Goal: Task Accomplishment & Management: Use online tool/utility

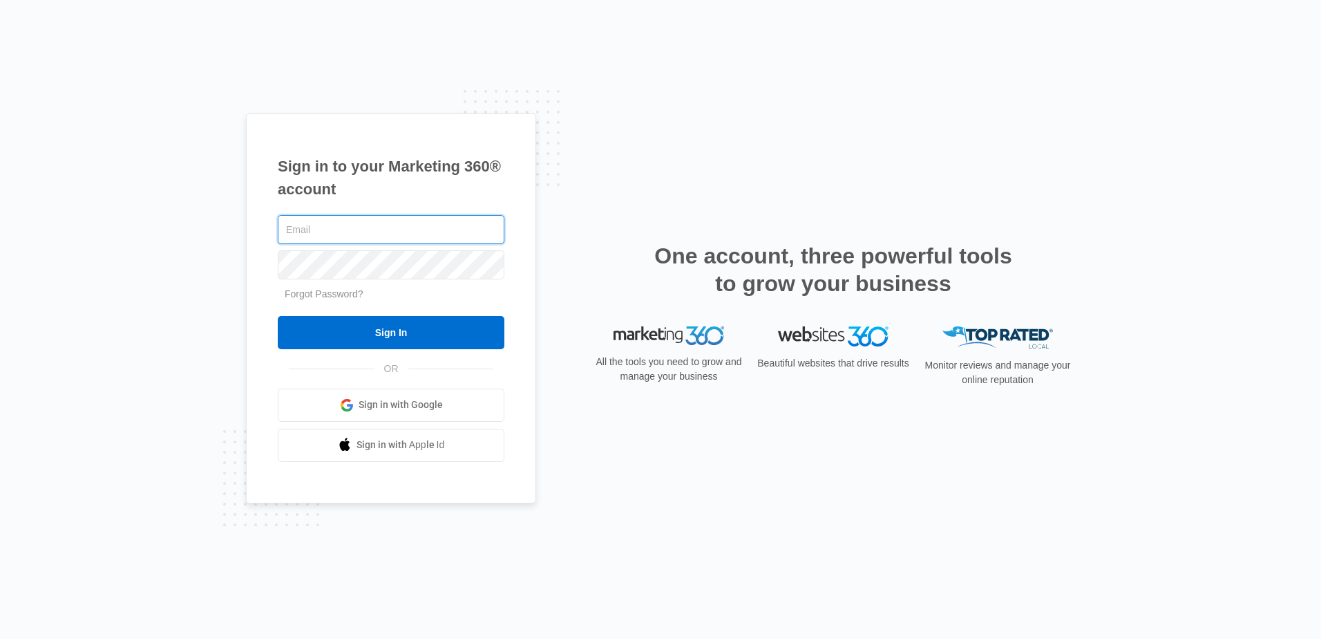
click at [344, 236] on input "text" at bounding box center [391, 229] width 227 height 29
type input "[EMAIL_ADDRESS][DOMAIN_NAME]"
click at [278, 316] on input "Sign In" at bounding box center [391, 332] width 227 height 33
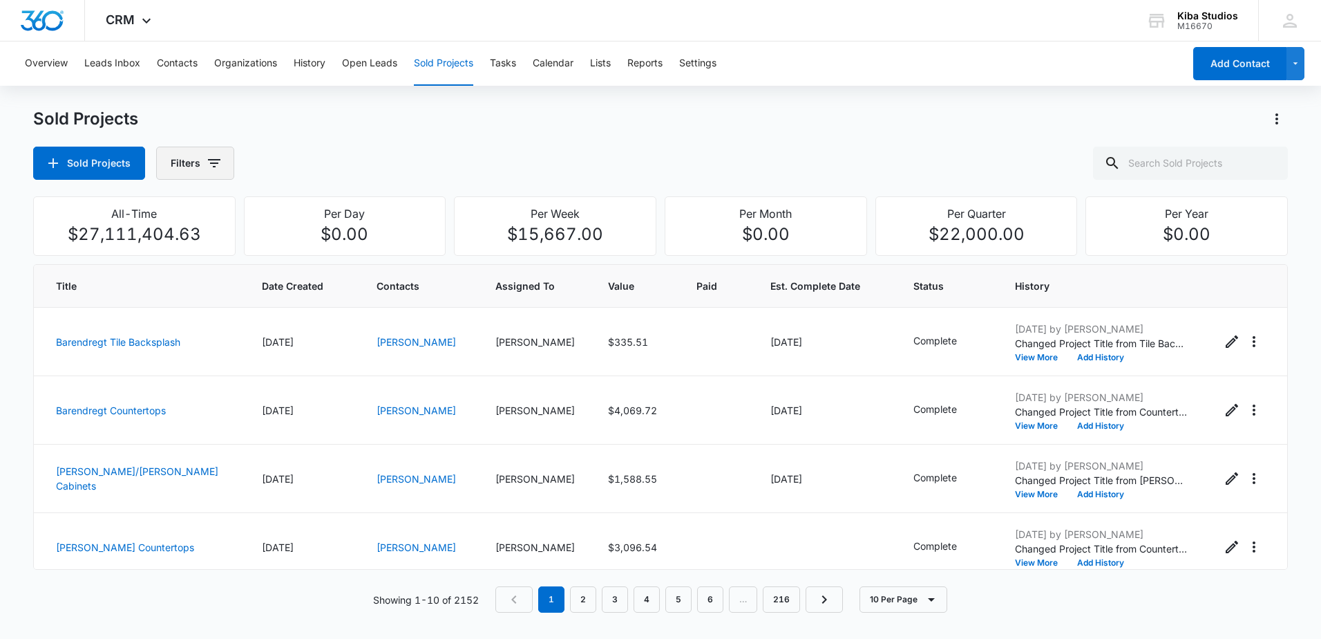
click at [220, 158] on button "Filters" at bounding box center [195, 163] width 78 height 33
click at [325, 254] on icon "Show Assigned To filters" at bounding box center [319, 249] width 17 height 17
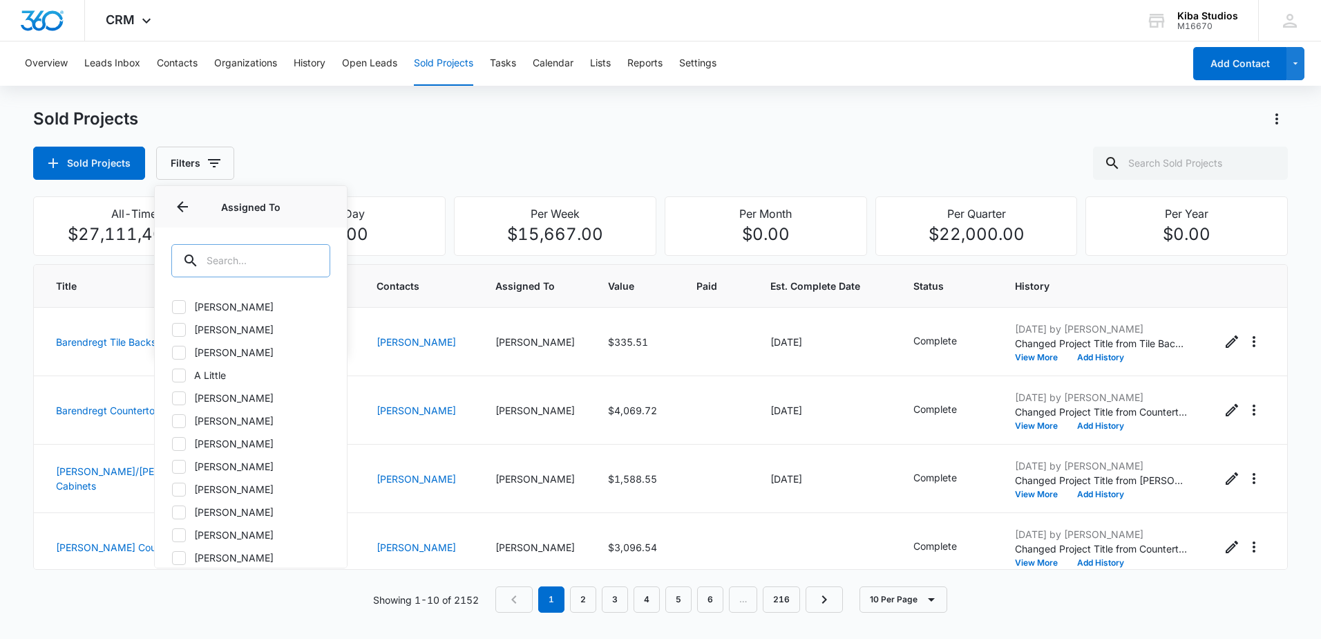
click at [254, 271] on input "text" at bounding box center [250, 260] width 159 height 33
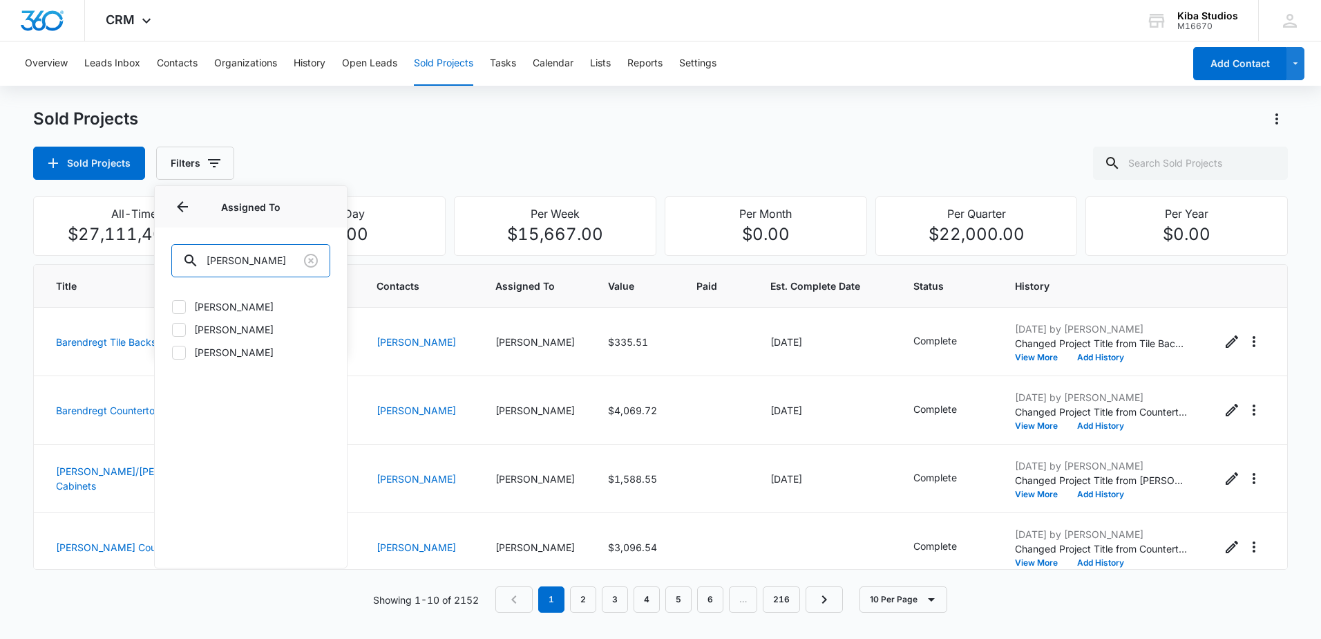
type input "[PERSON_NAME]"
click at [226, 302] on label "[PERSON_NAME]" at bounding box center [250, 306] width 159 height 15
click at [172, 306] on input "[PERSON_NAME]" at bounding box center [171, 306] width 1 height 1
checkbox input "true"
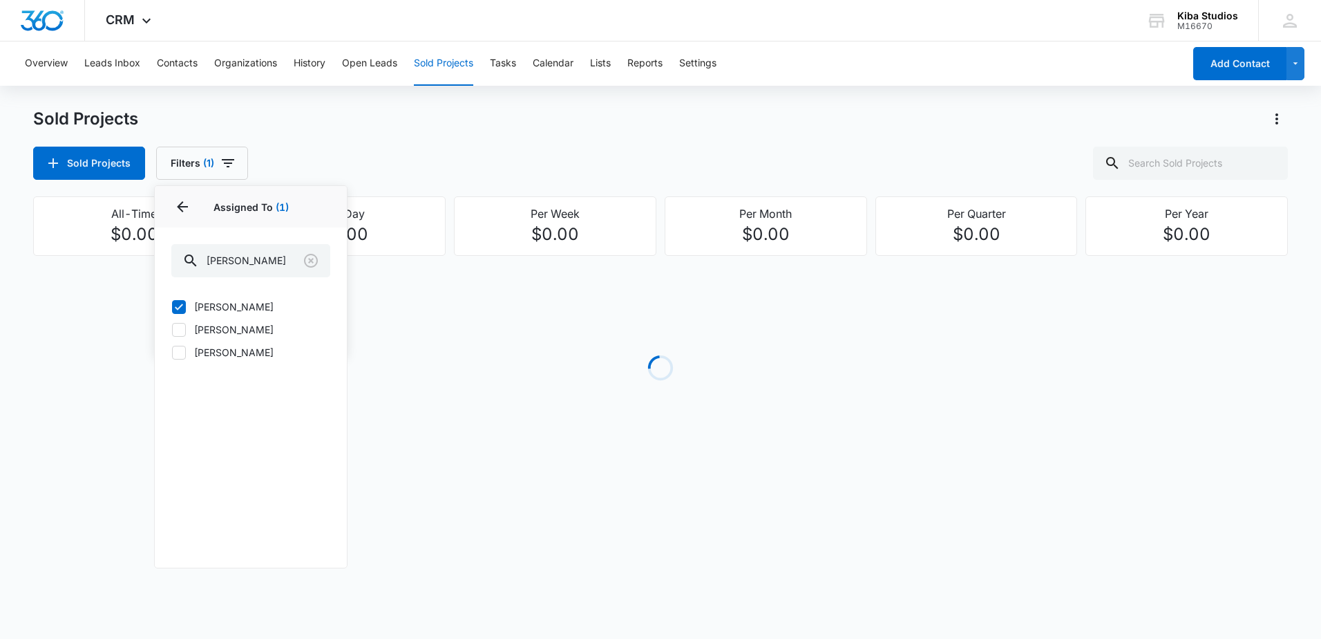
click at [369, 135] on div "Sold Projects Sold Projects Filters (1) Assigned By Assigned To 1 Assigned To (…" at bounding box center [660, 144] width 1255 height 72
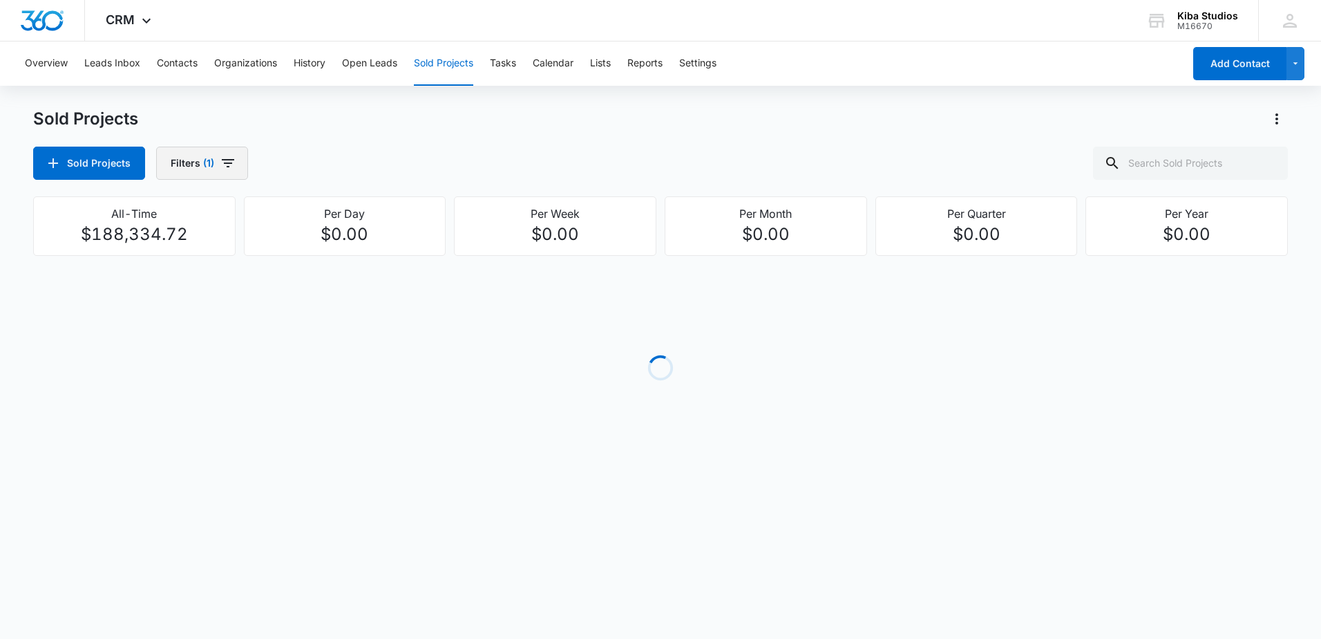
click at [235, 154] on button "Filters (1)" at bounding box center [202, 163] width 92 height 33
click at [317, 281] on icon "Show Project Status filters" at bounding box center [319, 285] width 17 height 17
click at [238, 332] on label "In Process" at bounding box center [250, 329] width 159 height 15
click at [172, 330] on input "In Process" at bounding box center [171, 329] width 1 height 1
checkbox input "true"
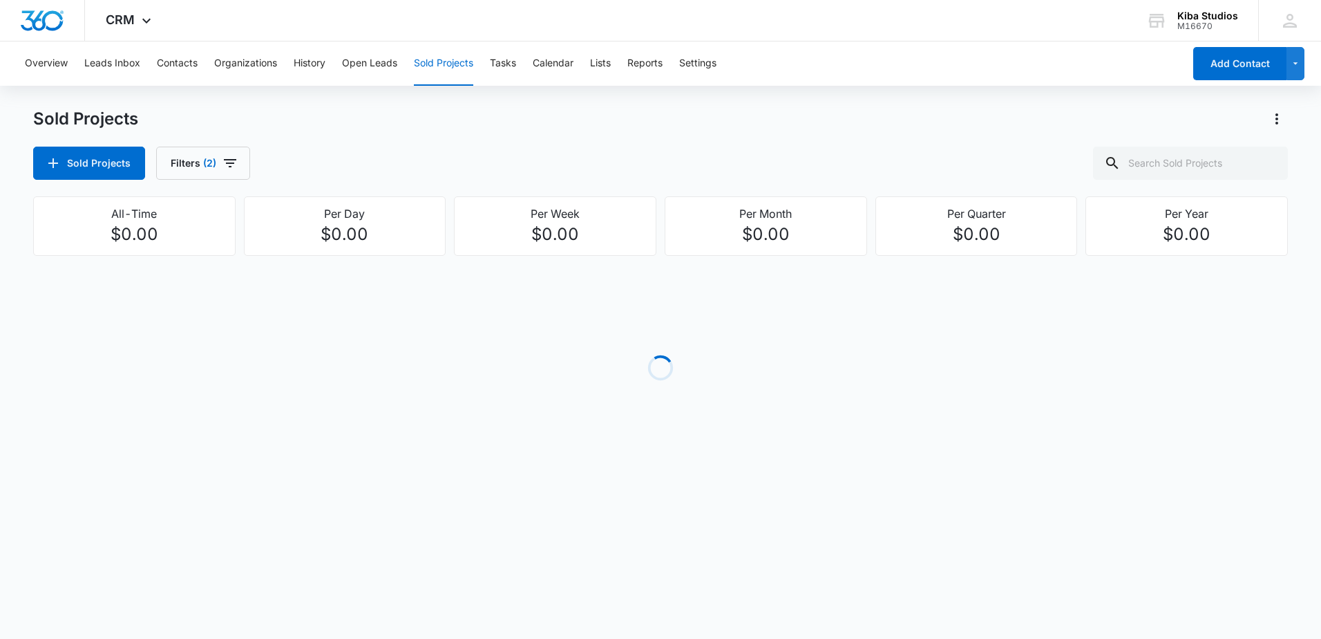
click at [475, 153] on div "Sold Projects Filters (2)" at bounding box center [660, 163] width 1255 height 33
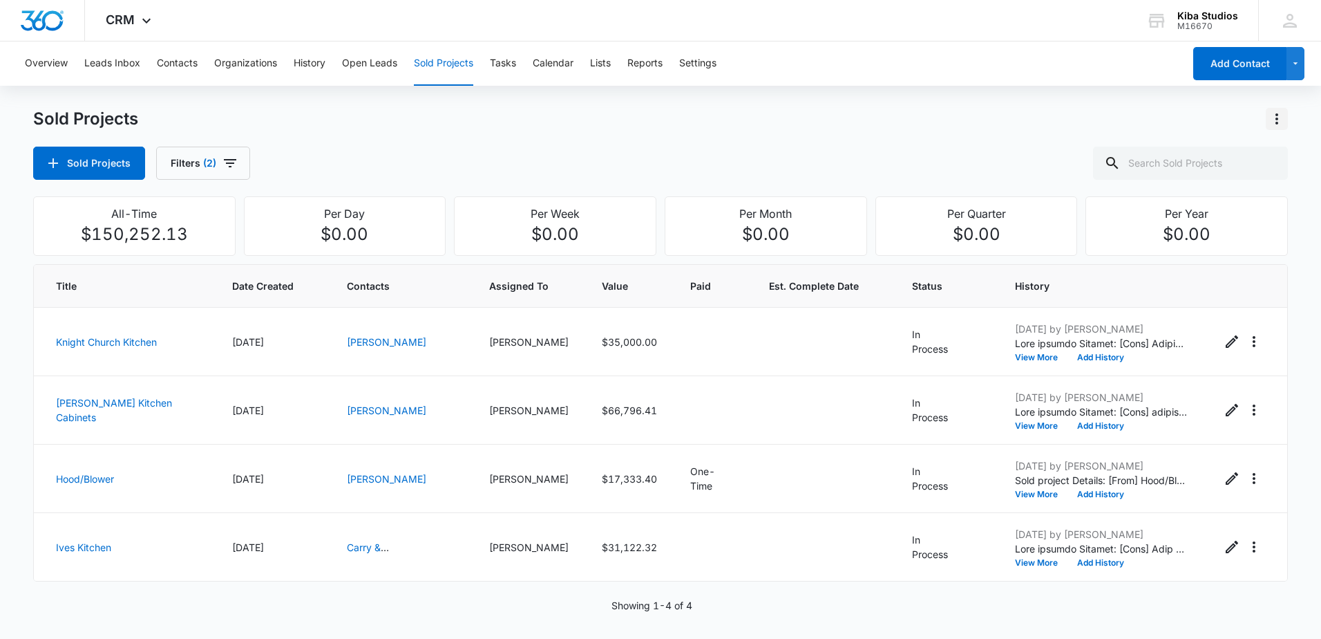
click at [1279, 113] on icon "Actions" at bounding box center [1277, 119] width 17 height 17
click at [1212, 178] on div "Export Sold Projects" at bounding box center [1196, 178] width 117 height 10
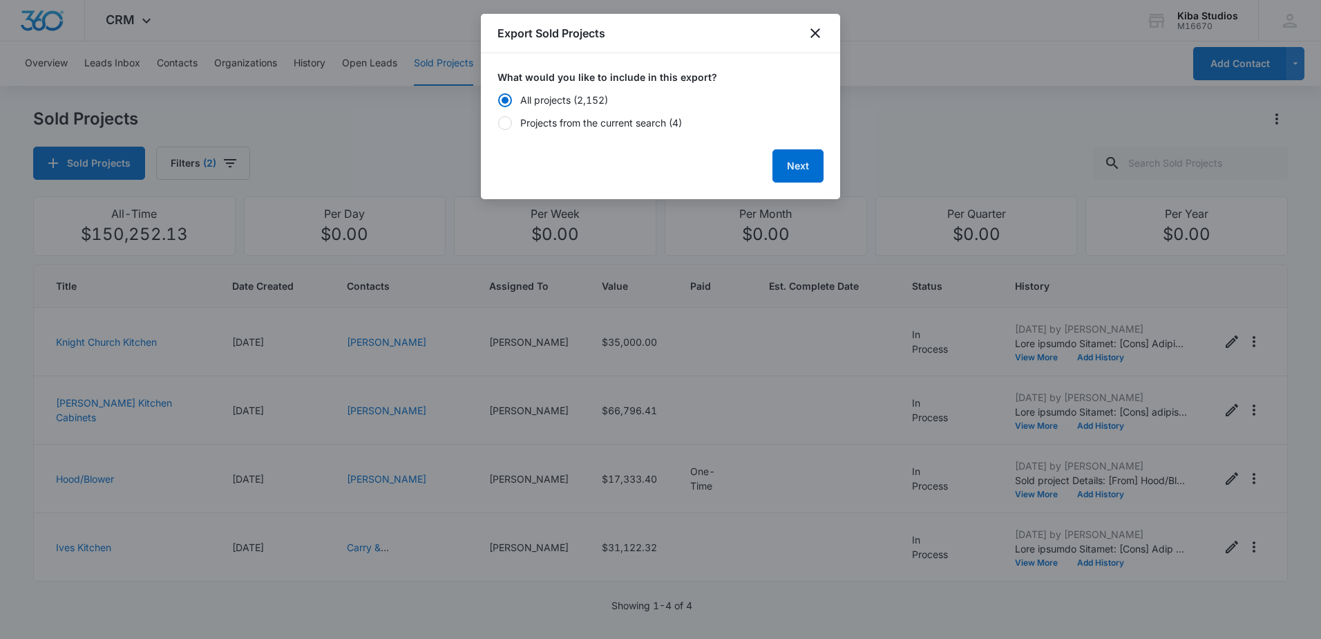
click at [552, 128] on div "Projects from the current search (4)" at bounding box center [601, 122] width 162 height 15
click at [498, 123] on input "Projects from the current search (4)" at bounding box center [498, 122] width 1 height 1
radio input "false"
radio input "true"
click at [807, 158] on button "Next" at bounding box center [798, 165] width 51 height 33
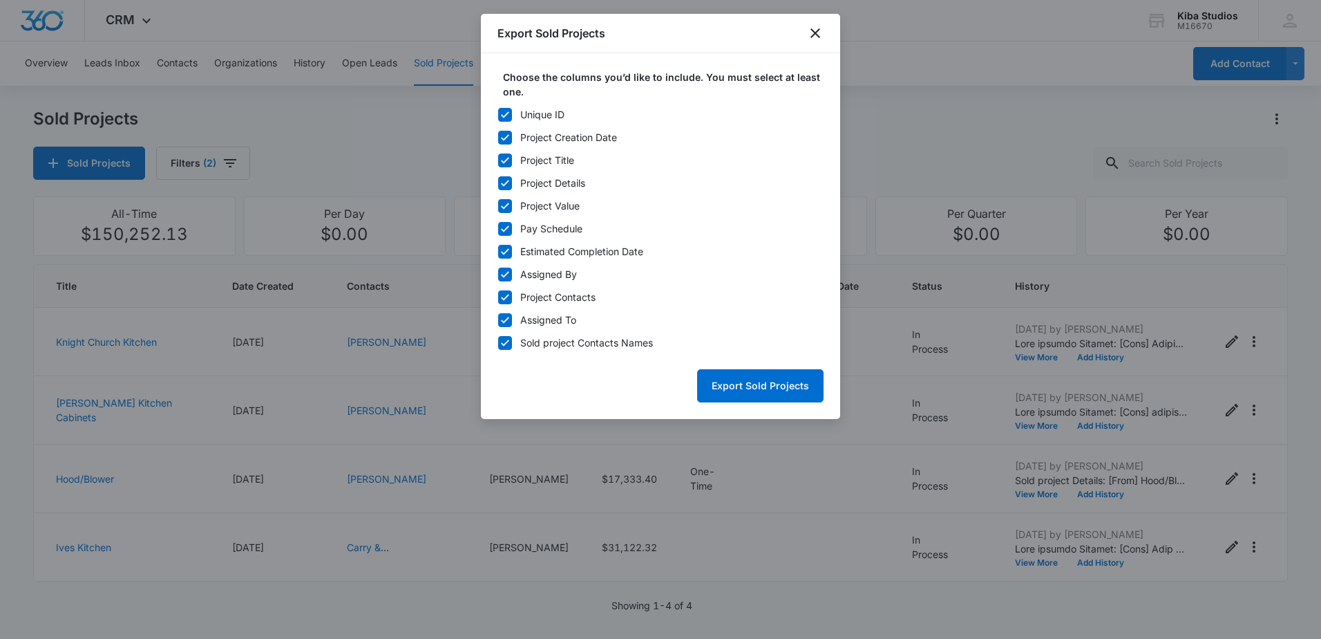
click at [507, 118] on icon at bounding box center [505, 115] width 12 height 12
click at [498, 115] on input "Unique ID" at bounding box center [498, 114] width 1 height 1
checkbox input "false"
click at [505, 232] on icon at bounding box center [505, 229] width 12 height 12
click at [498, 229] on input "Pay Schedule" at bounding box center [498, 228] width 1 height 1
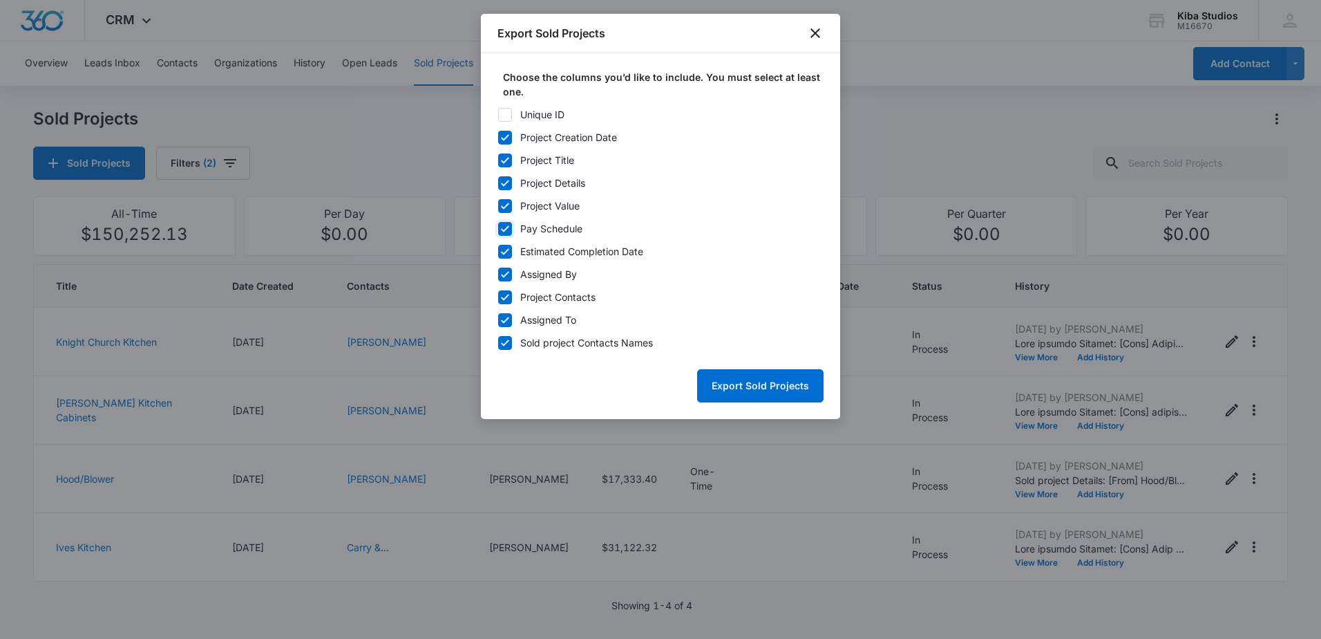
checkbox input "false"
click at [505, 256] on icon at bounding box center [505, 251] width 12 height 12
click at [498, 252] on input "Estimated Completion Date" at bounding box center [498, 251] width 1 height 1
checkbox input "false"
click at [504, 271] on icon at bounding box center [505, 274] width 12 height 12
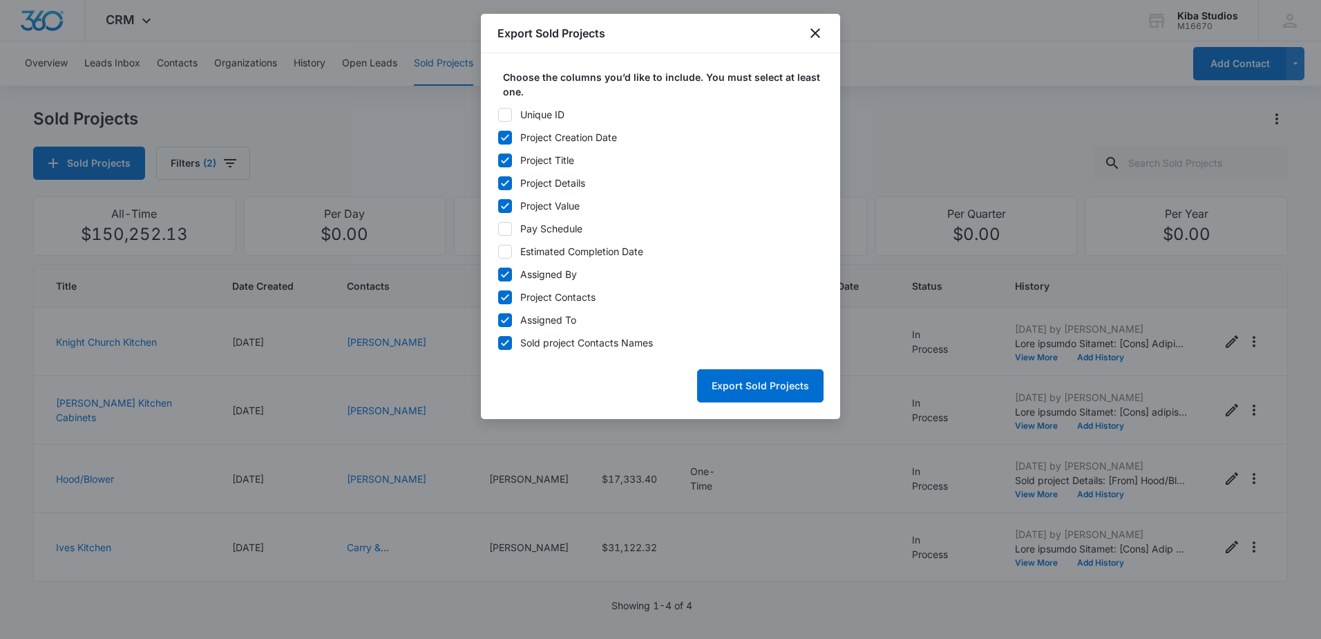
click at [498, 274] on input "Assigned By" at bounding box center [498, 274] width 1 height 1
click at [504, 272] on icon at bounding box center [505, 274] width 12 height 12
click at [498, 274] on input "Assigned By" at bounding box center [498, 274] width 1 height 1
drag, startPoint x: 504, startPoint y: 273, endPoint x: 508, endPoint y: 280, distance: 8.1
click at [508, 280] on icon at bounding box center [505, 274] width 12 height 12
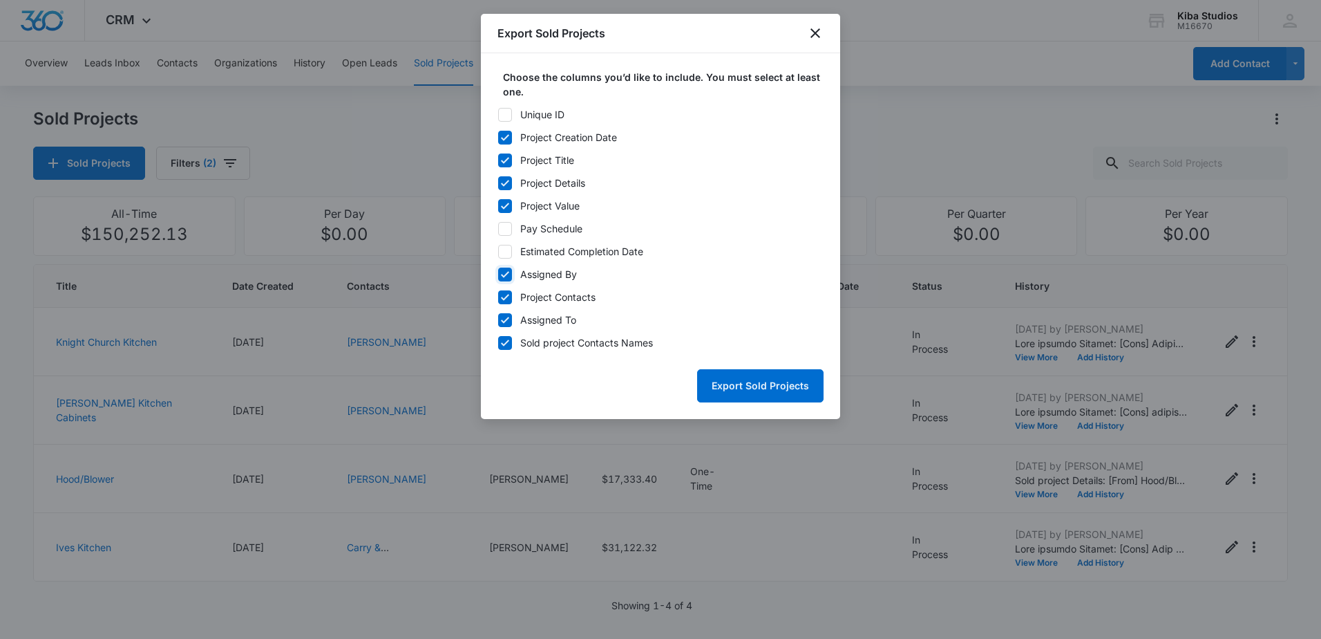
click at [498, 274] on input "Assigned By" at bounding box center [498, 274] width 1 height 1
checkbox input "false"
click at [499, 296] on label "Project Contacts" at bounding box center [661, 297] width 326 height 15
click at [502, 297] on icon at bounding box center [505, 297] width 8 height 6
click at [498, 297] on input "Project Contacts" at bounding box center [498, 296] width 1 height 1
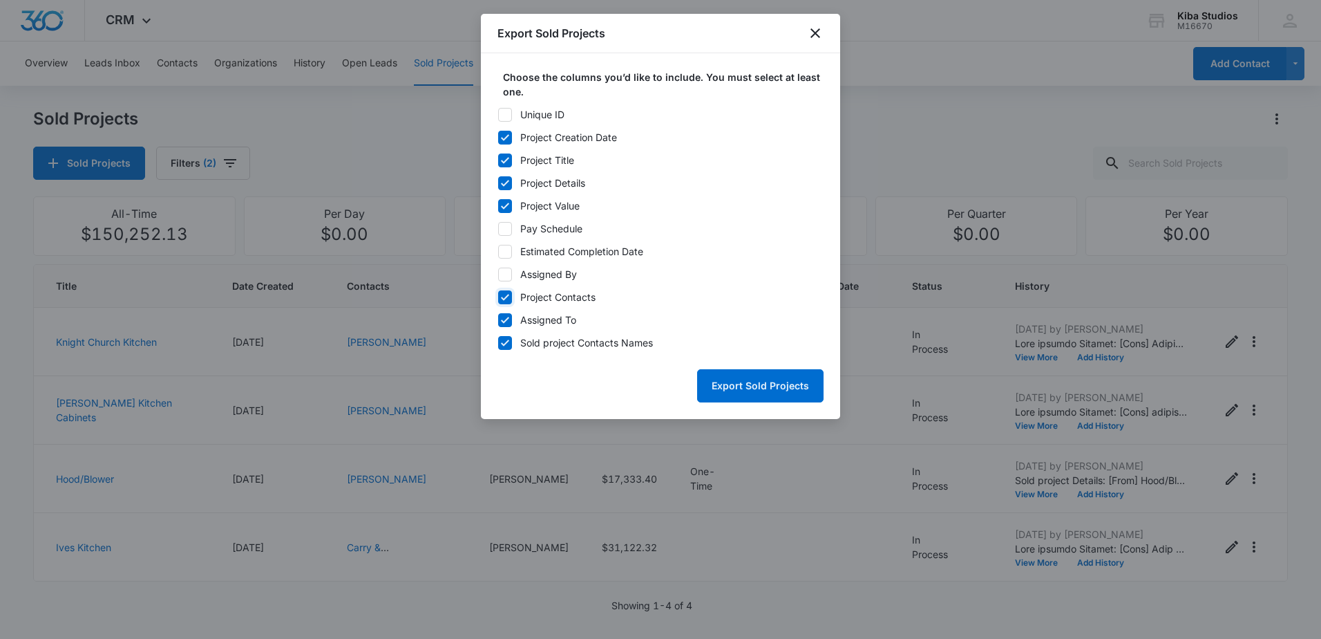
checkbox input "false"
click at [778, 379] on button "Export Sold Projects" at bounding box center [760, 385] width 126 height 33
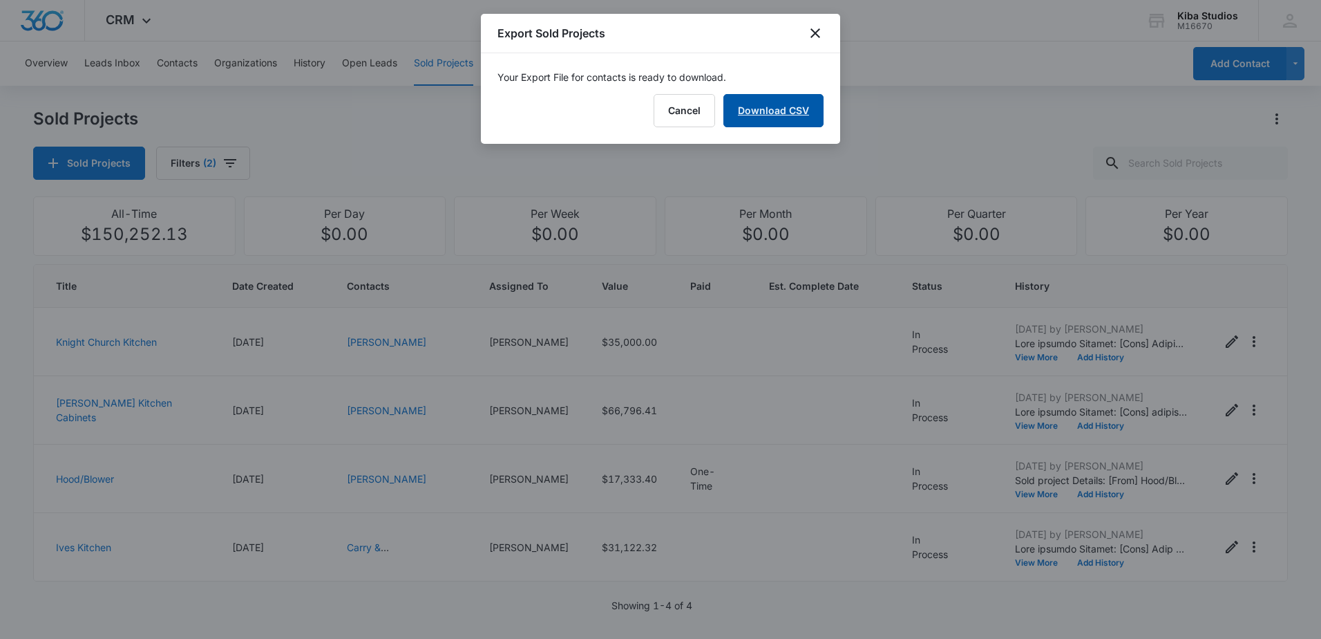
click at [785, 117] on link "Download CSV" at bounding box center [774, 110] width 100 height 33
drag, startPoint x: 813, startPoint y: 34, endPoint x: 748, endPoint y: 44, distance: 65.7
click at [813, 34] on icon "close" at bounding box center [815, 33] width 17 height 17
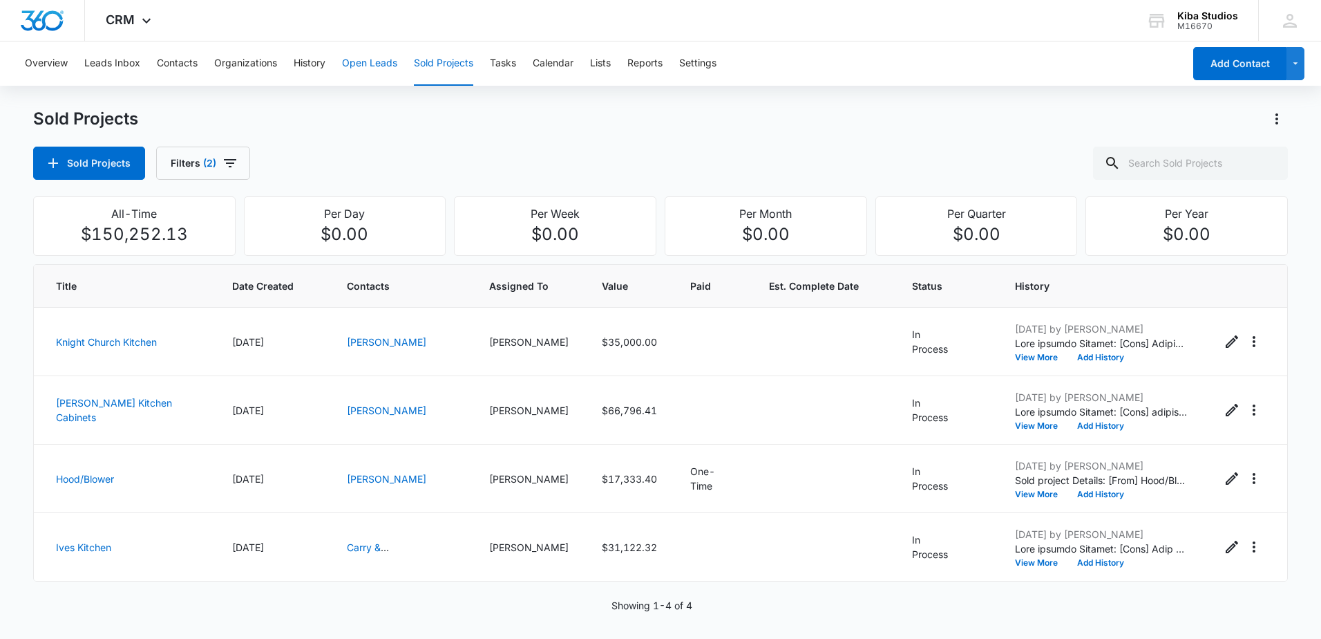
click at [370, 67] on button "Open Leads" at bounding box center [369, 63] width 55 height 44
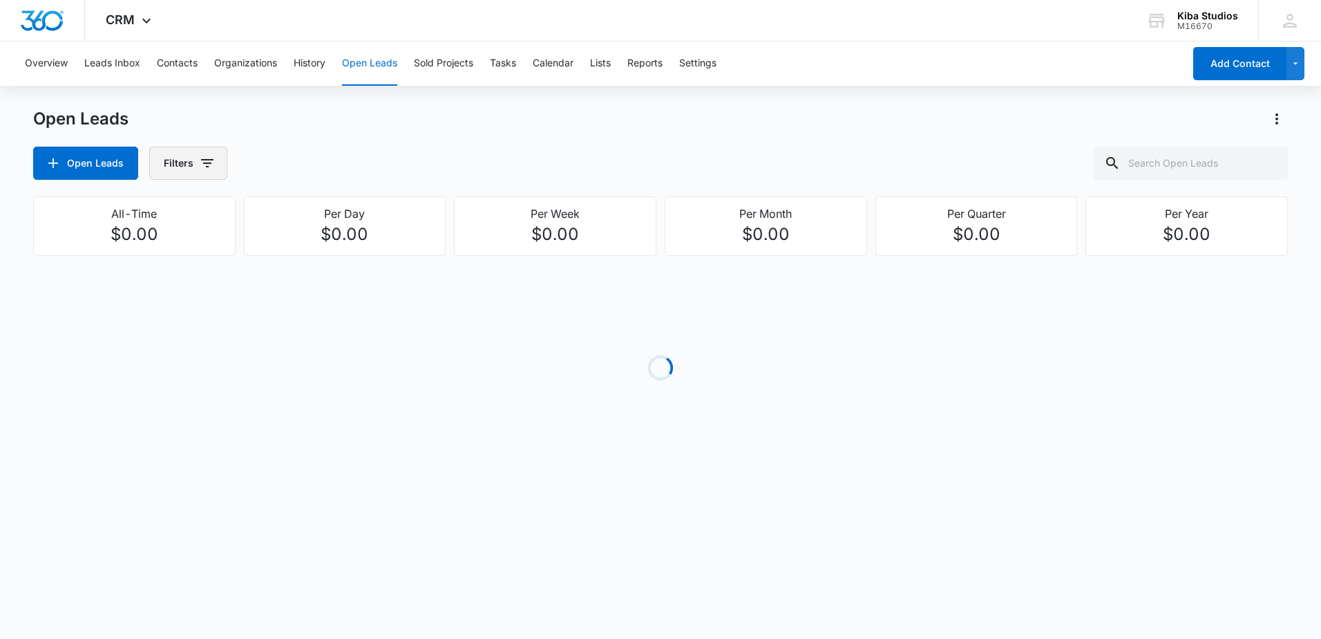
click at [199, 171] on icon "button" at bounding box center [207, 163] width 17 height 17
click at [318, 244] on icon "Show Assigned To filters" at bounding box center [313, 249] width 17 height 17
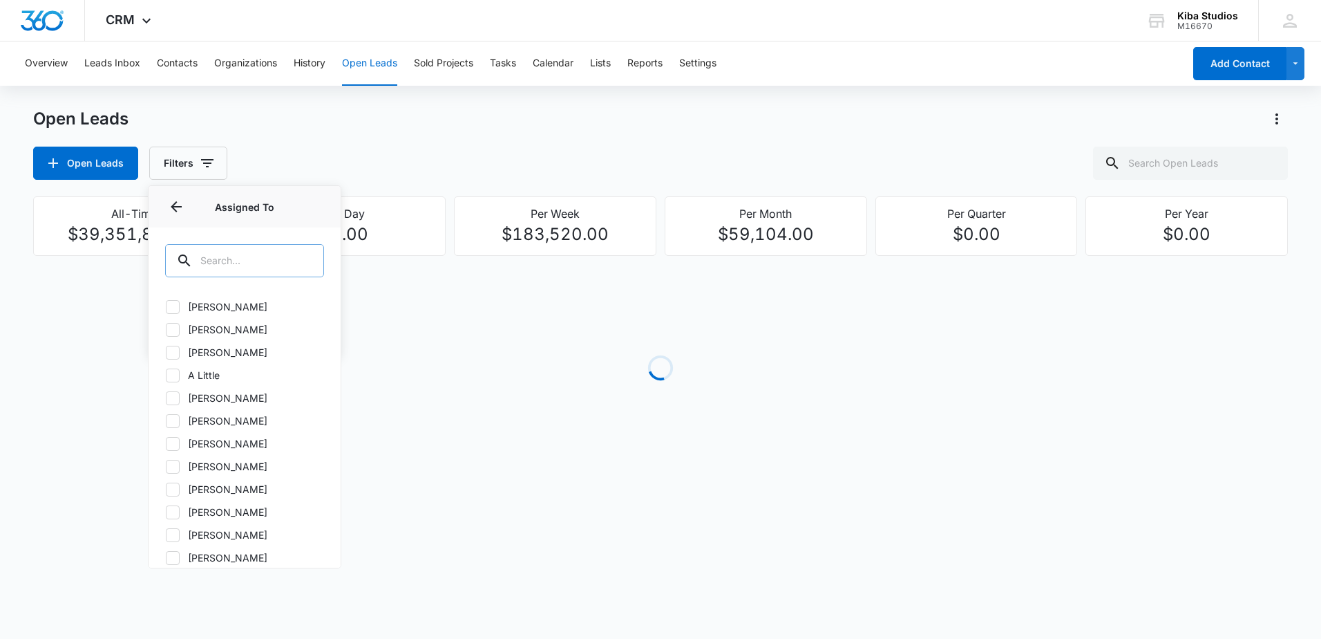
click at [279, 264] on input "text" at bounding box center [244, 260] width 159 height 33
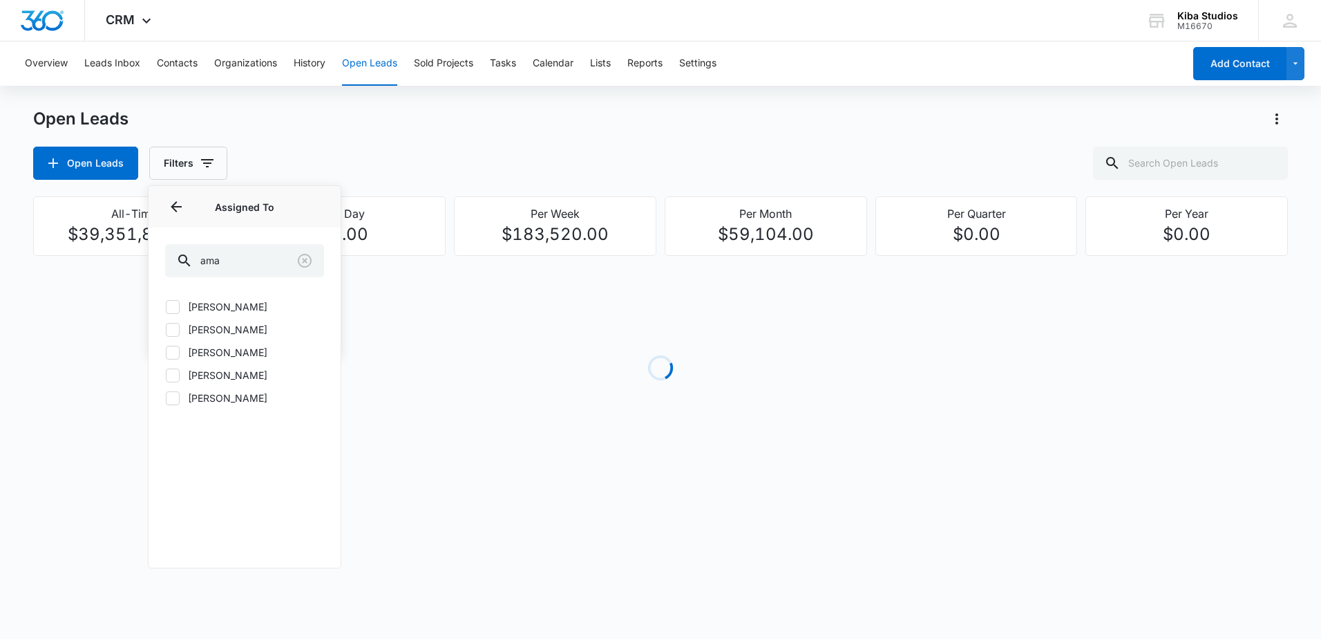
type input "ama"
click at [243, 304] on label "[PERSON_NAME]" at bounding box center [244, 306] width 159 height 15
click at [166, 306] on input "[PERSON_NAME]" at bounding box center [165, 306] width 1 height 1
checkbox input "true"
click at [258, 171] on div "Open Leads Filters (1) Assigned By Assigned To 1 Assigned To (1) ama [PERSON_NA…" at bounding box center [660, 163] width 1255 height 33
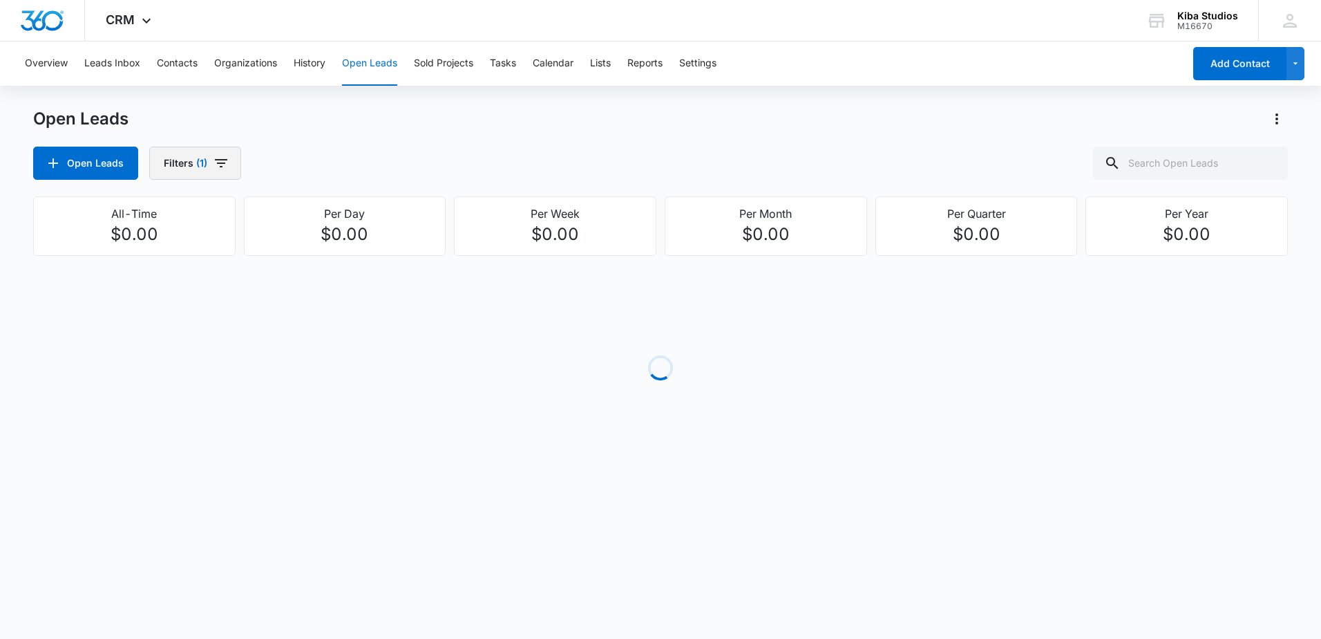
click at [213, 159] on icon "button" at bounding box center [221, 163] width 17 height 17
click at [314, 283] on icon "Show Open Lead Status filters" at bounding box center [313, 285] width 17 height 17
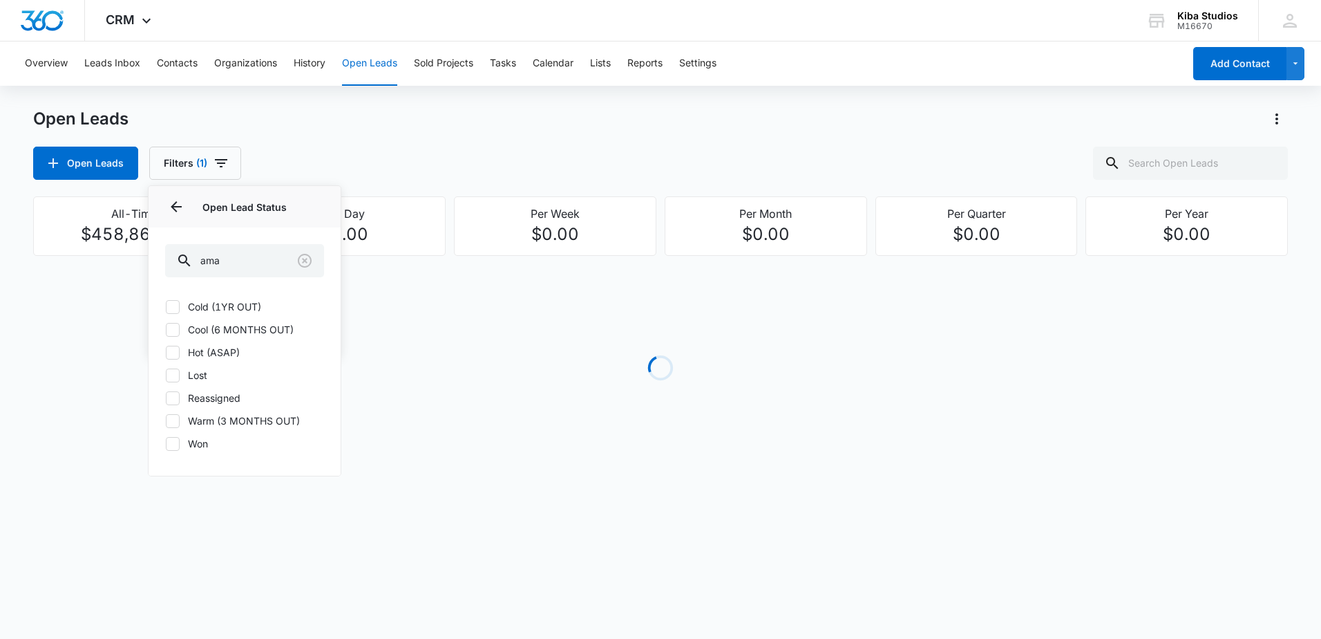
click at [231, 303] on label "Cold (1YR OUT)" at bounding box center [244, 306] width 159 height 15
click at [166, 306] on input "Cold (1YR OUT)" at bounding box center [165, 306] width 1 height 1
checkbox input "true"
click at [218, 325] on label "Cool (6 MONTHS OUT)" at bounding box center [244, 329] width 159 height 15
click at [166, 329] on input "Cool (6 MONTHS OUT)" at bounding box center [165, 329] width 1 height 1
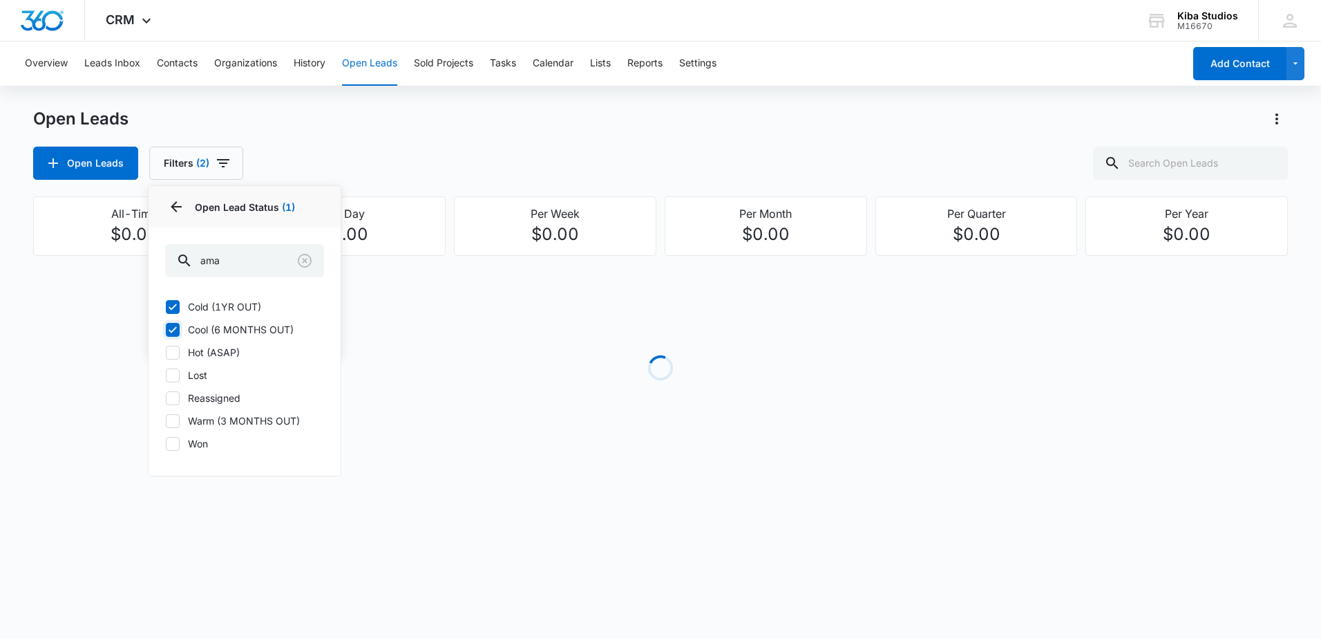
checkbox input "true"
click at [213, 348] on label "Hot (ASAP)" at bounding box center [244, 352] width 159 height 15
click at [166, 352] on input "Hot (ASAP)" at bounding box center [165, 352] width 1 height 1
checkbox input "true"
click at [211, 418] on label "Warm (3 MONTHS OUT)" at bounding box center [244, 420] width 159 height 15
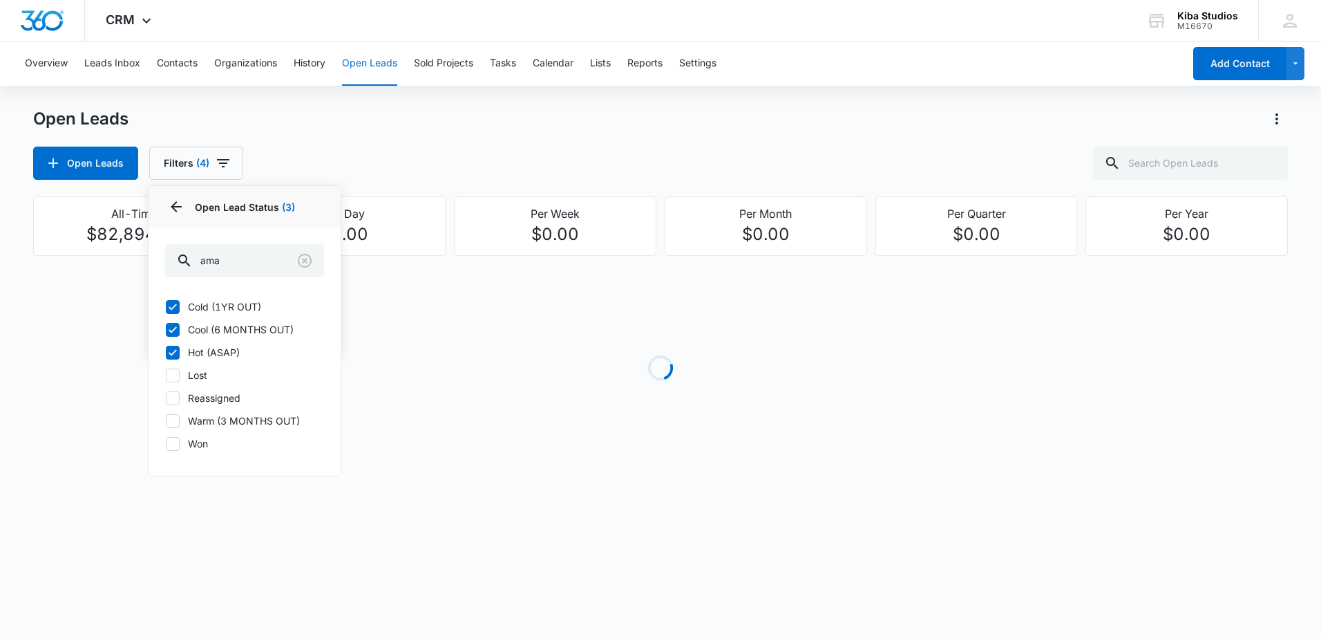
click at [166, 420] on input "Warm (3 MONTHS OUT)" at bounding box center [165, 420] width 1 height 1
checkbox input "true"
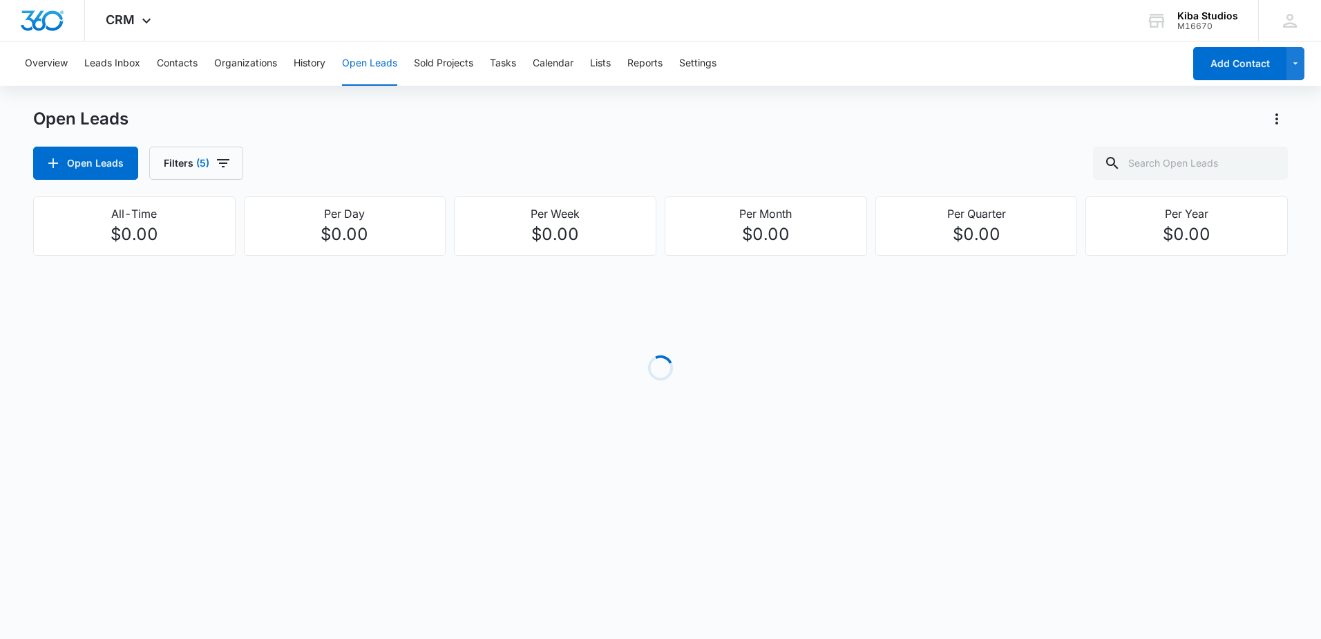
click at [577, 151] on div "Open Leads Filters (5)" at bounding box center [660, 163] width 1255 height 33
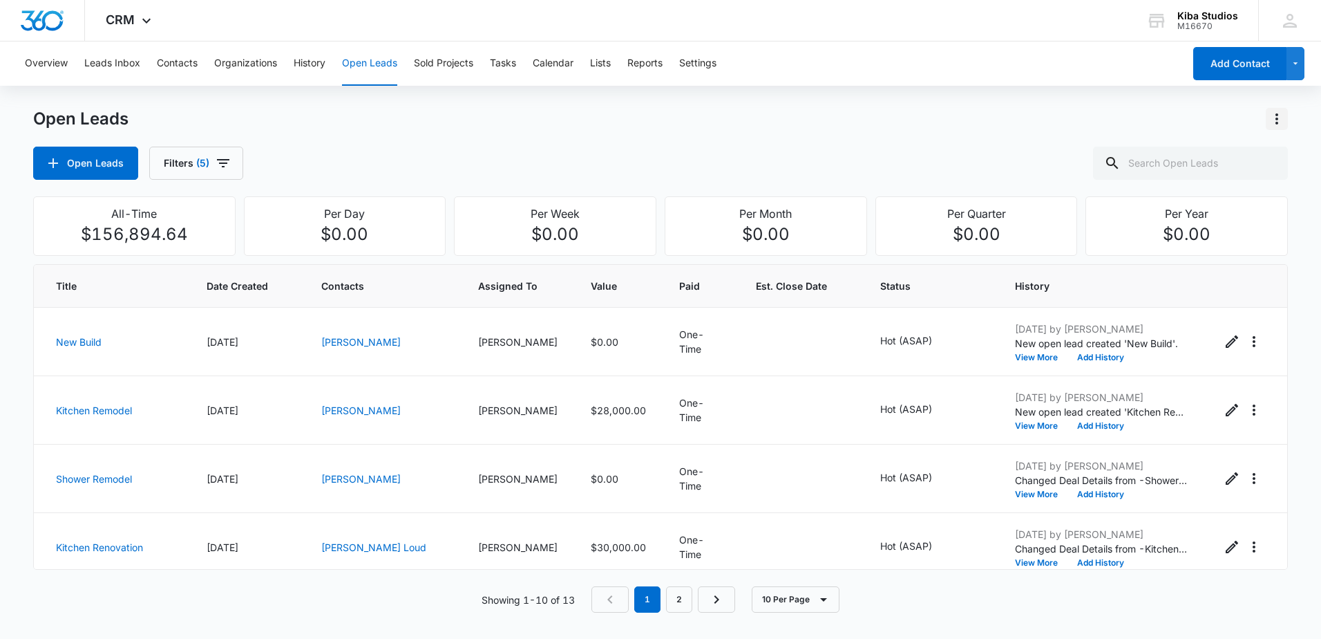
click at [1275, 120] on icon "Actions" at bounding box center [1277, 119] width 17 height 17
click at [1163, 119] on div "Open Leads Import Open Leads Export Open Leads Edit Open Lead Statuses" at bounding box center [660, 119] width 1255 height 22
click at [1283, 124] on icon "Actions" at bounding box center [1277, 119] width 17 height 17
click at [1200, 180] on div "Export Open Leads" at bounding box center [1198, 178] width 113 height 10
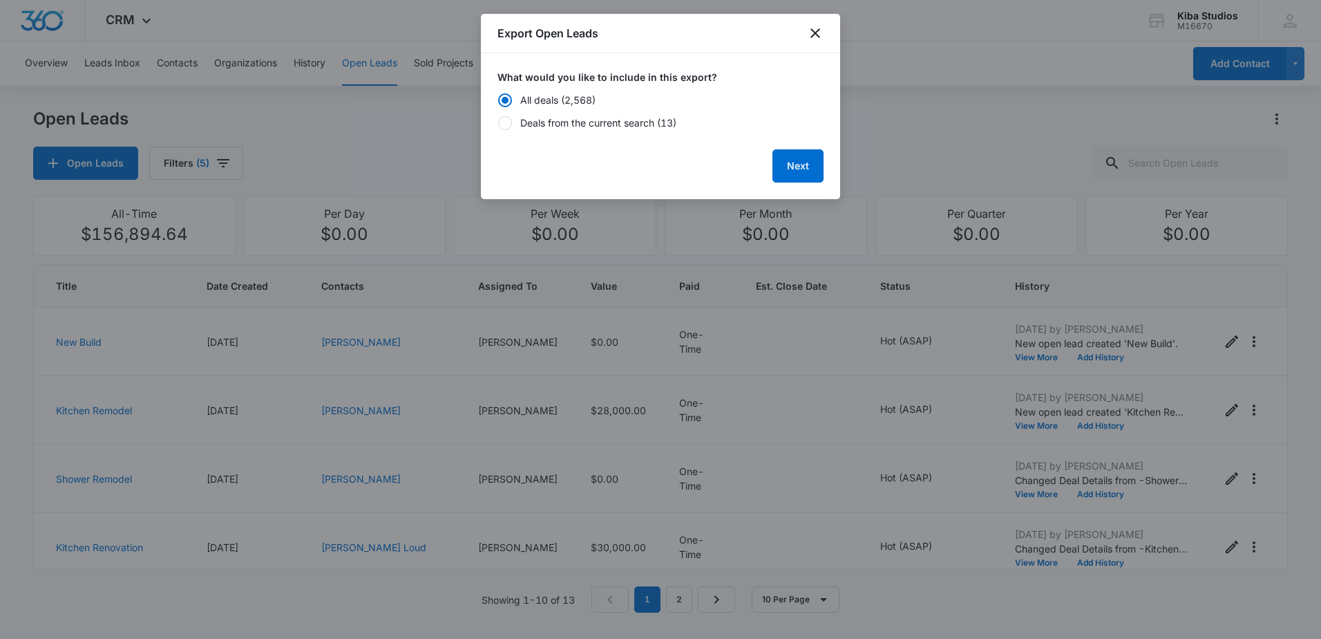
click at [612, 134] on form "What would you like to include in this export? All deals (2,568) Deals from the…" at bounding box center [661, 126] width 326 height 113
click at [612, 128] on div "Deals from the current search (13)" at bounding box center [598, 122] width 156 height 15
click at [498, 123] on input "Deals from the current search (13)" at bounding box center [498, 122] width 1 height 1
radio input "false"
radio input "true"
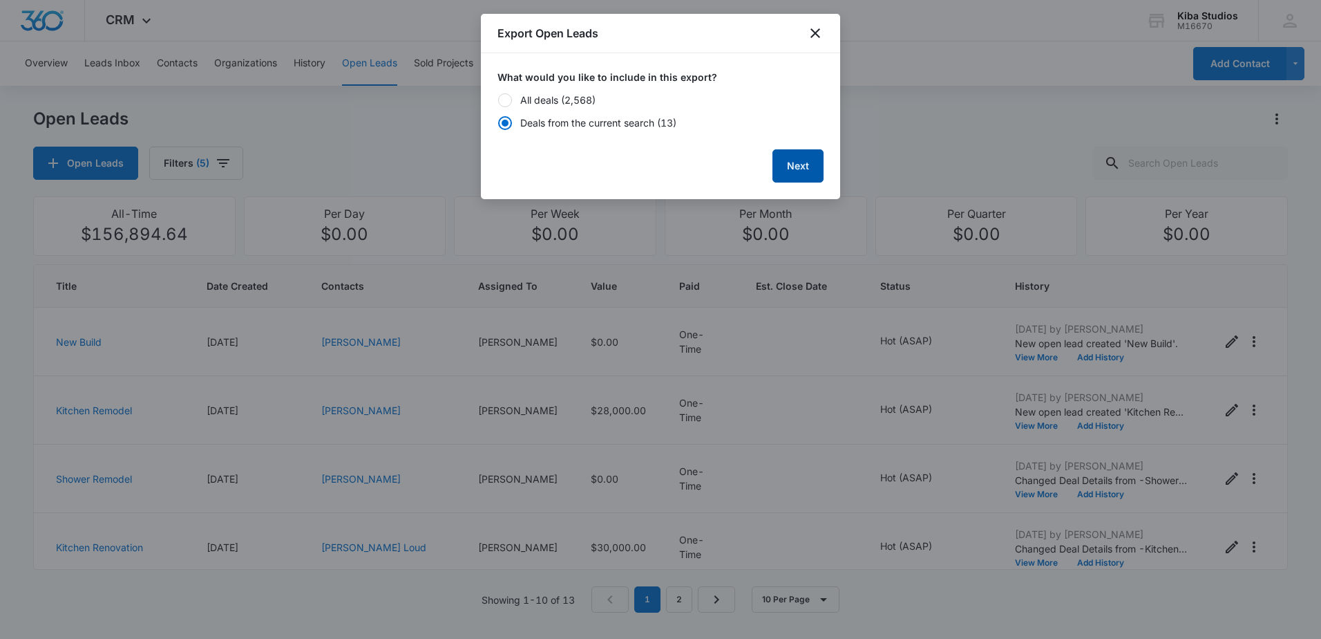
click at [793, 180] on button "Next" at bounding box center [798, 165] width 51 height 33
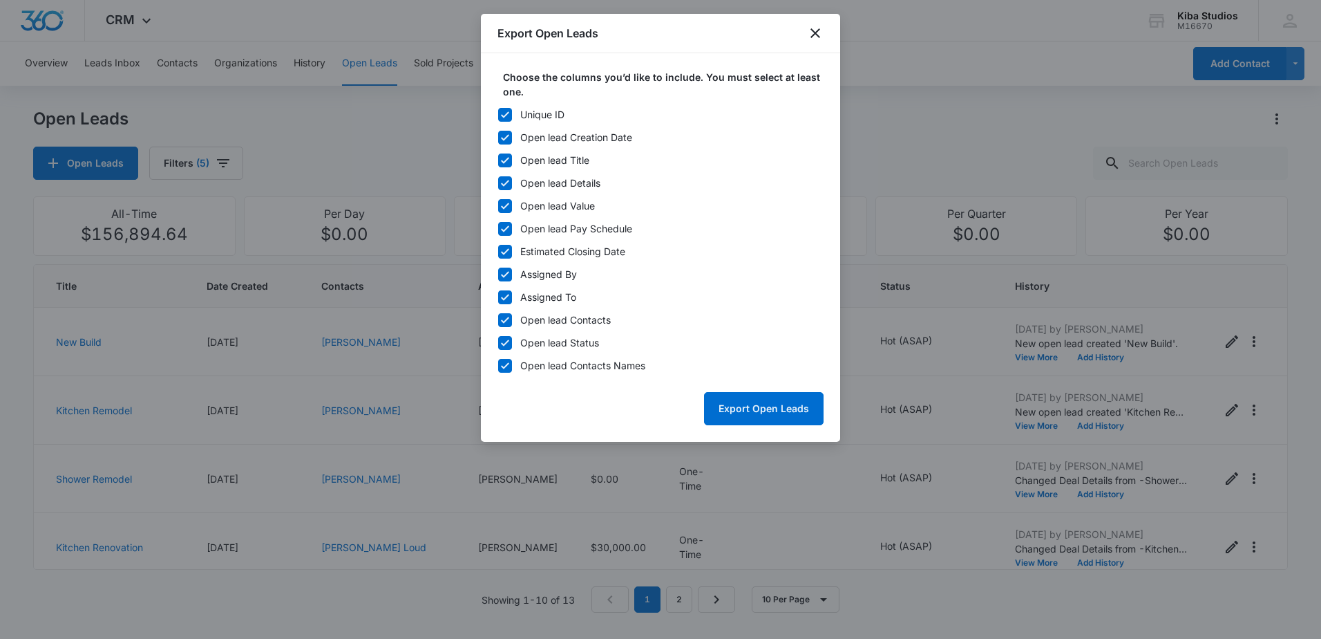
click at [542, 115] on div "Unique ID" at bounding box center [542, 114] width 44 height 15
click at [498, 115] on input "Unique ID" at bounding box center [498, 114] width 1 height 1
checkbox input "false"
click at [504, 227] on icon at bounding box center [505, 229] width 12 height 12
click at [498, 228] on input "Open lead Pay Schedule" at bounding box center [498, 228] width 1 height 1
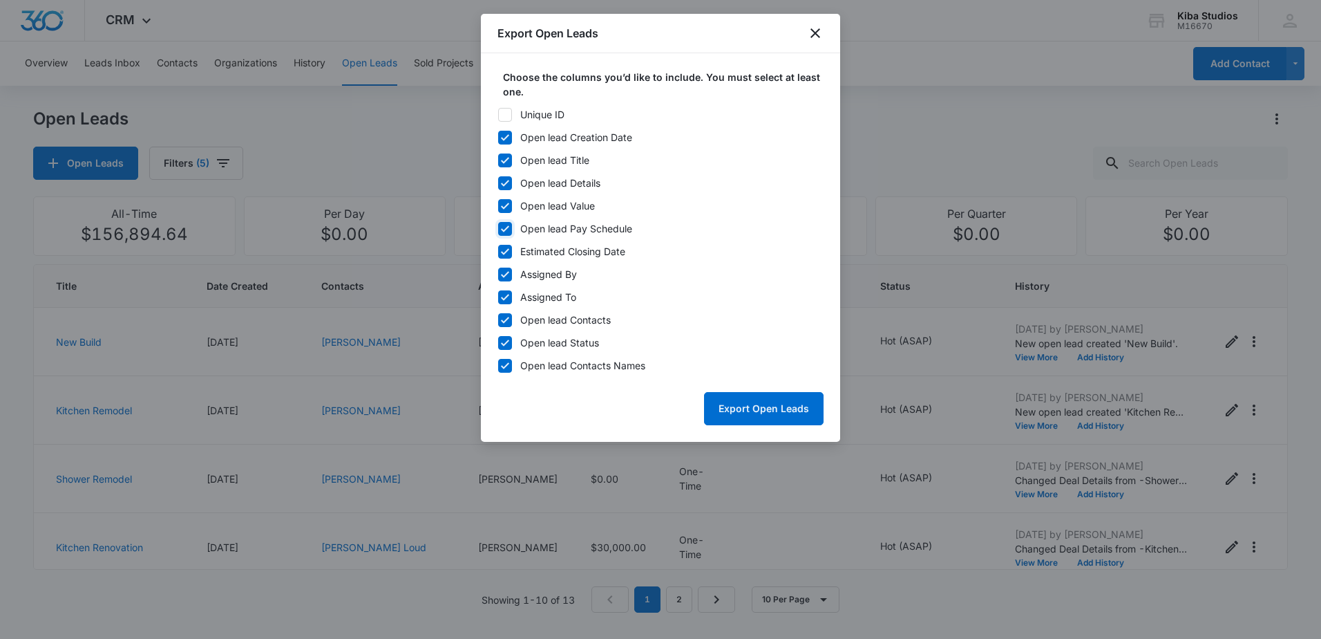
checkbox input "false"
click at [507, 251] on icon at bounding box center [505, 251] width 8 height 6
click at [498, 251] on input "Estimated Closing Date" at bounding box center [498, 251] width 1 height 1
checkbox input "false"
click at [506, 276] on icon at bounding box center [505, 274] width 12 height 12
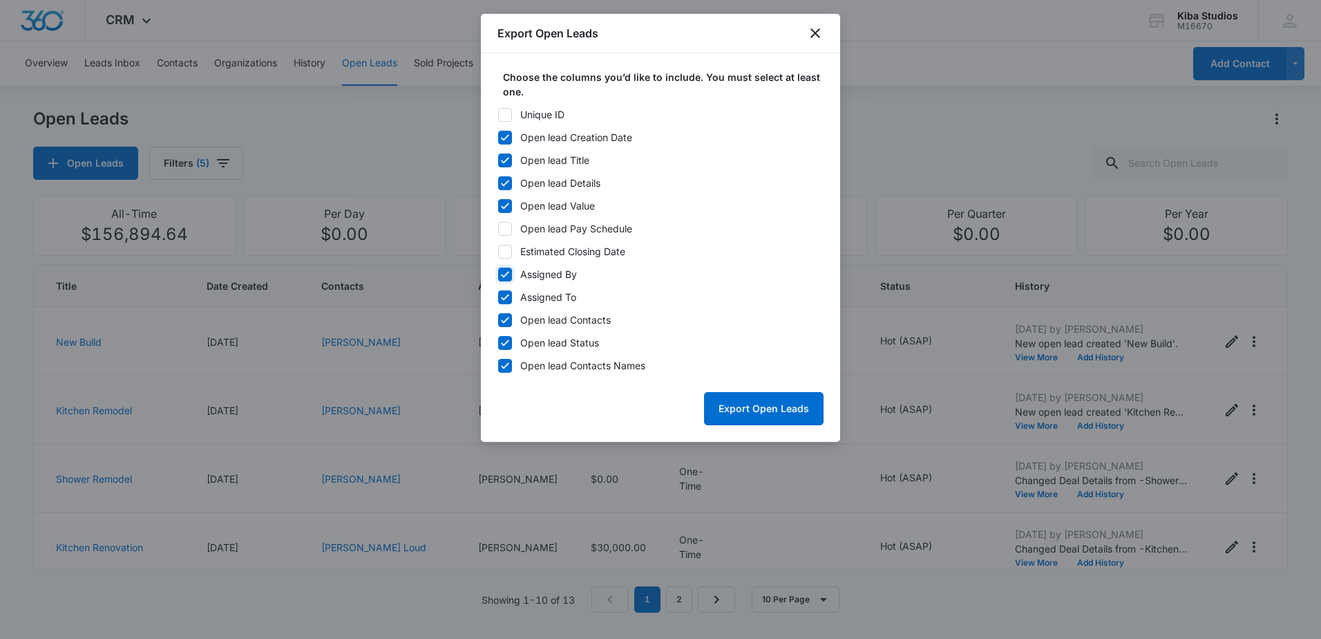
click at [498, 274] on input "Assigned By" at bounding box center [498, 274] width 1 height 1
checkbox input "false"
click at [506, 319] on icon at bounding box center [505, 320] width 12 height 12
click at [498, 319] on input "Open lead Contacts" at bounding box center [498, 319] width 1 height 1
checkbox input "false"
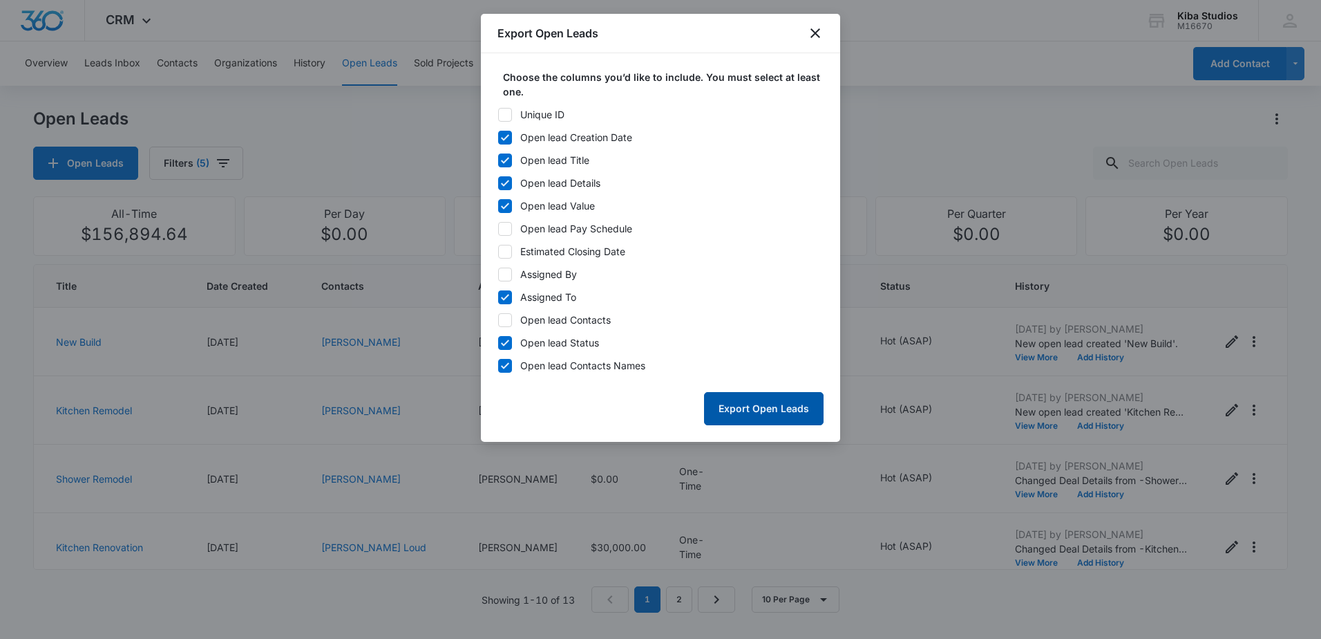
click at [793, 412] on button "Export Open Leads" at bounding box center [764, 408] width 120 height 33
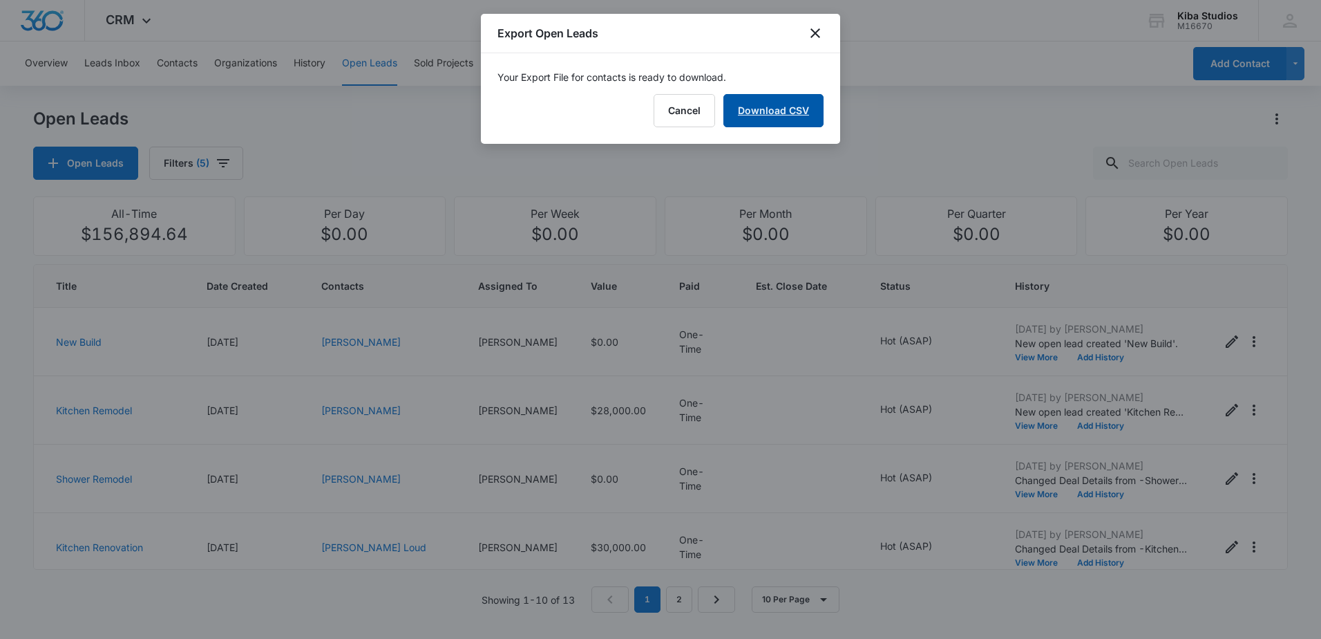
click at [777, 106] on link "Download CSV" at bounding box center [774, 110] width 100 height 33
click at [823, 24] on div "Export Open Leads" at bounding box center [660, 33] width 359 height 39
click at [817, 30] on icon "close" at bounding box center [815, 33] width 17 height 17
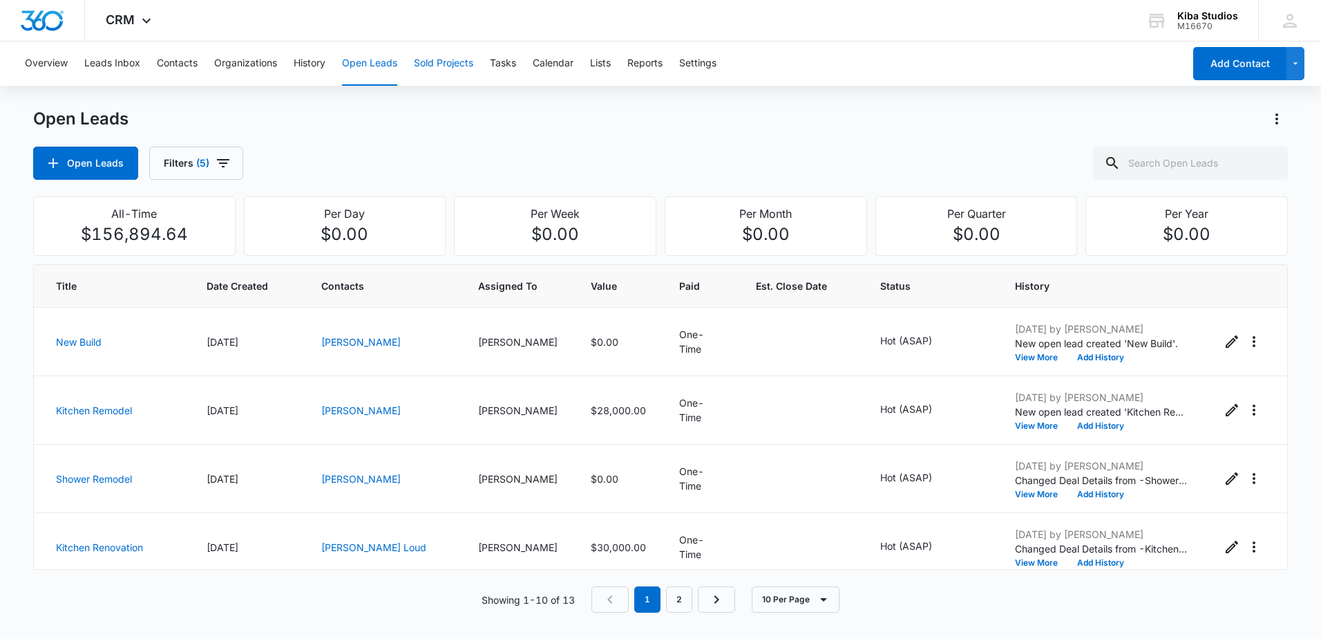
click at [467, 59] on button "Sold Projects" at bounding box center [443, 63] width 59 height 44
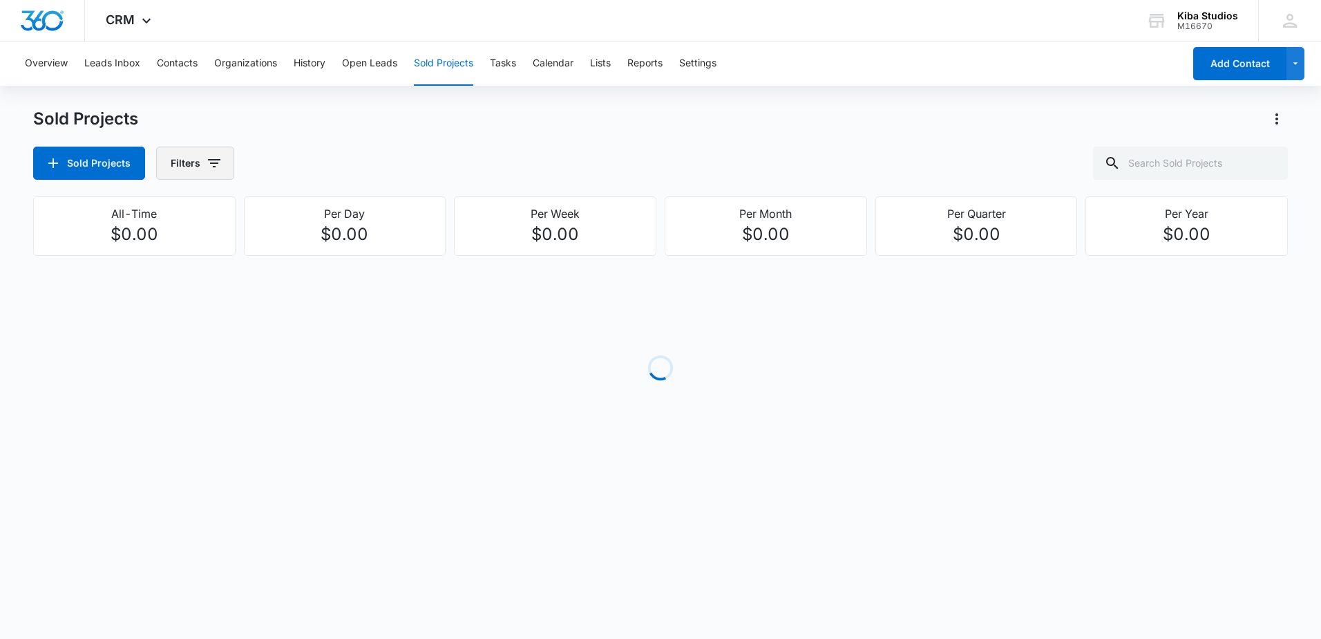
click at [227, 168] on button "Filters" at bounding box center [195, 163] width 78 height 33
click at [326, 253] on icon "Show Assigned To filters" at bounding box center [319, 249] width 17 height 17
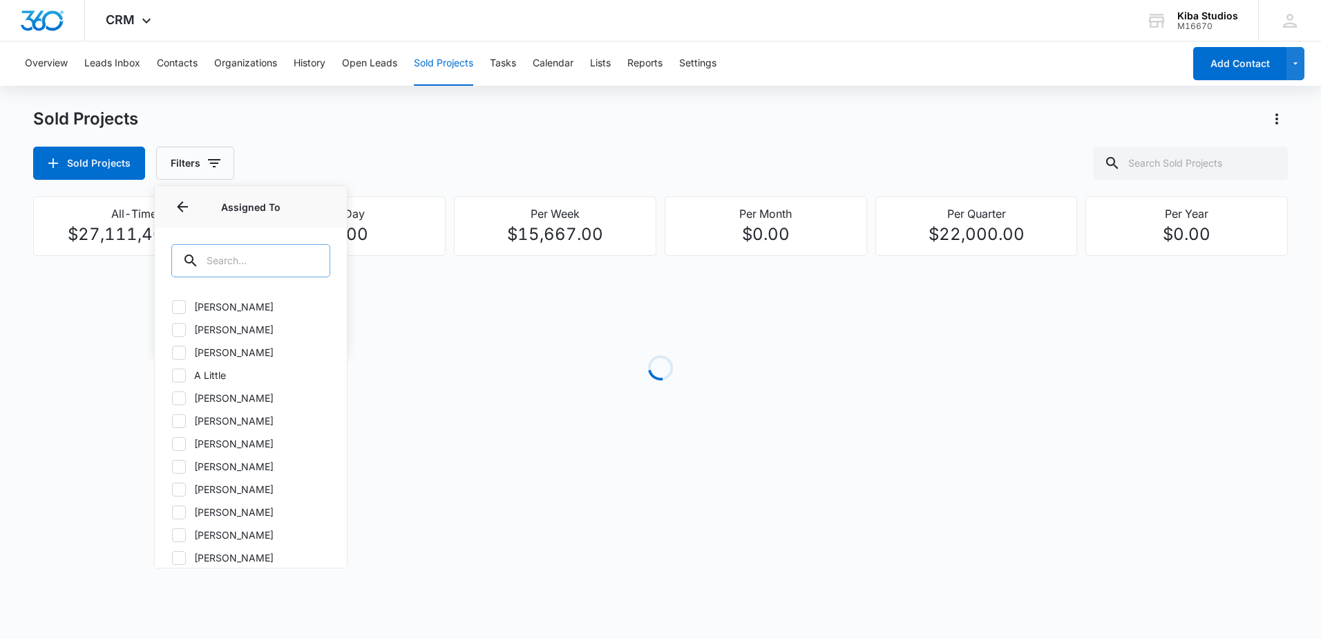
click at [303, 254] on div at bounding box center [311, 260] width 22 height 33
click at [262, 262] on input "text" at bounding box center [250, 260] width 159 height 33
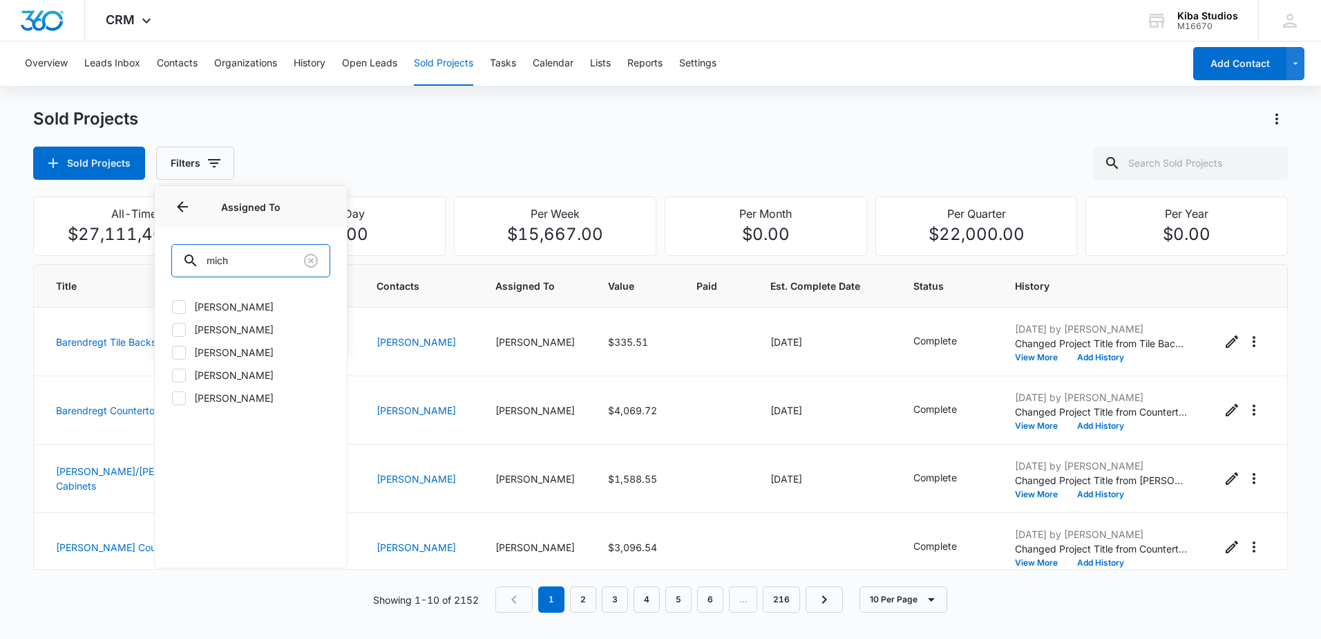
type input "mich"
click at [217, 374] on label "[PERSON_NAME]" at bounding box center [250, 375] width 159 height 15
click at [172, 375] on input "[PERSON_NAME]" at bounding box center [171, 375] width 1 height 1
checkbox input "true"
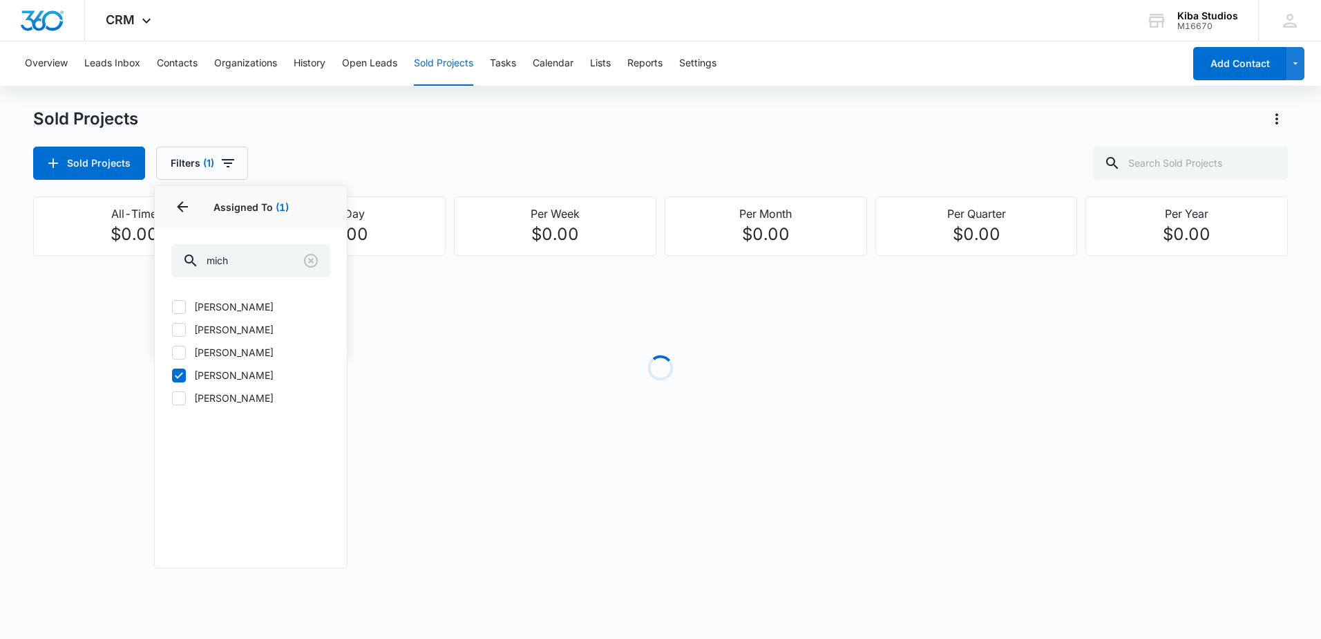
click at [452, 148] on div "Sold Projects Filters (1) Assigned By Assigned To 1 Assigned To (1) mich [PERSO…" at bounding box center [660, 163] width 1255 height 33
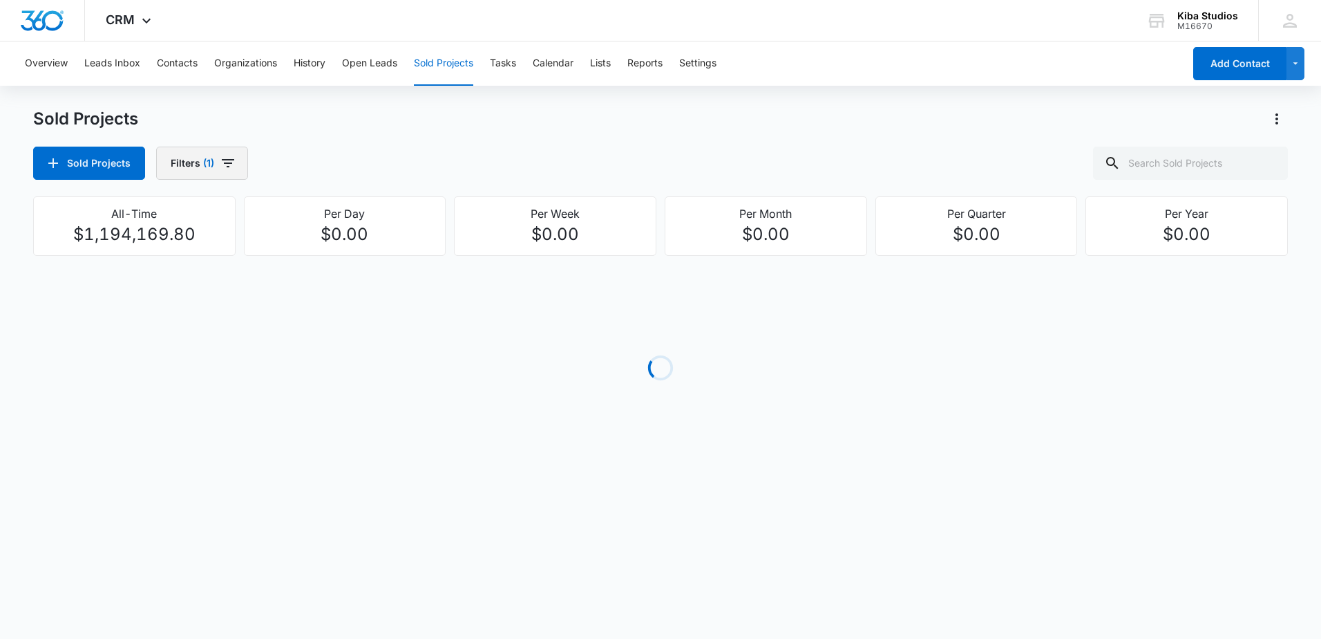
click at [229, 166] on icon "button" at bounding box center [228, 163] width 17 height 17
click at [326, 246] on icon "Show Assigned To filters" at bounding box center [319, 249] width 17 height 17
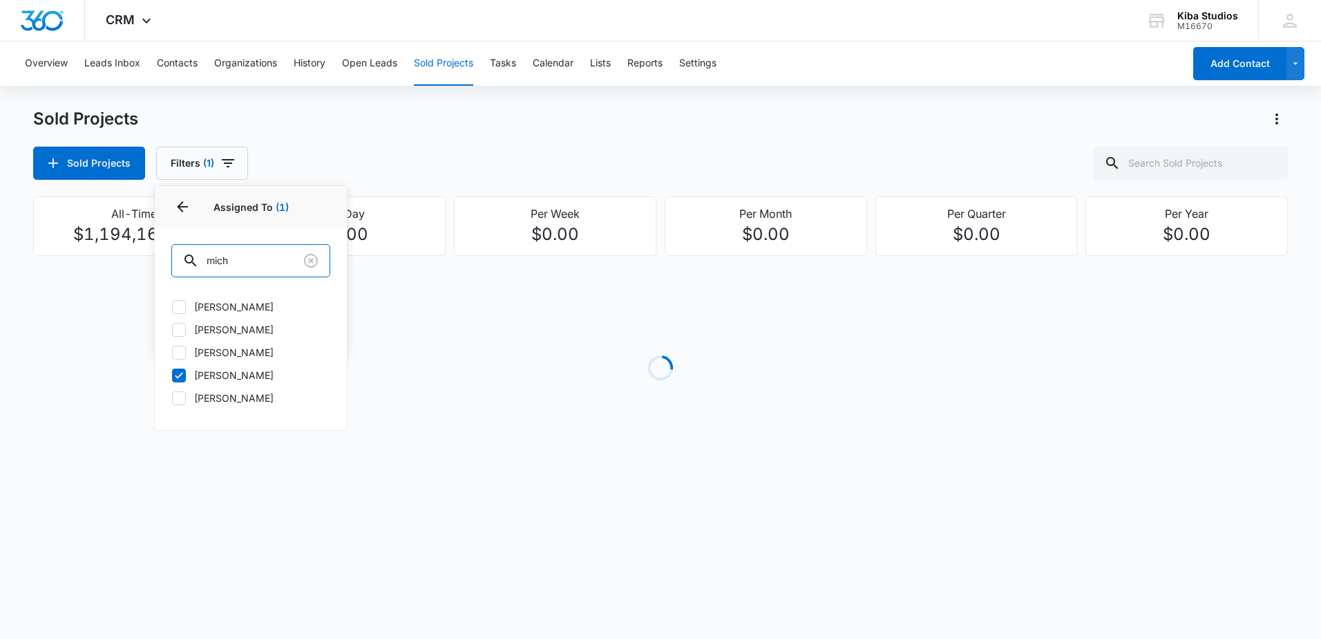
drag, startPoint x: 267, startPoint y: 266, endPoint x: 146, endPoint y: 256, distance: 121.4
click at [148, 256] on div "Sold Projects Sold Projects Filters (1) Assigned By Assigned To 1 Assigned To (…" at bounding box center [660, 298] width 1255 height 380
drag, startPoint x: 231, startPoint y: 249, endPoint x: 147, endPoint y: 253, distance: 83.7
click at [147, 253] on div "Sold Projects Sold Projects Filters (1) Assigned By Assigned To 1 Assigned To (…" at bounding box center [660, 298] width 1255 height 380
drag, startPoint x: 225, startPoint y: 263, endPoint x: 170, endPoint y: 263, distance: 55.3
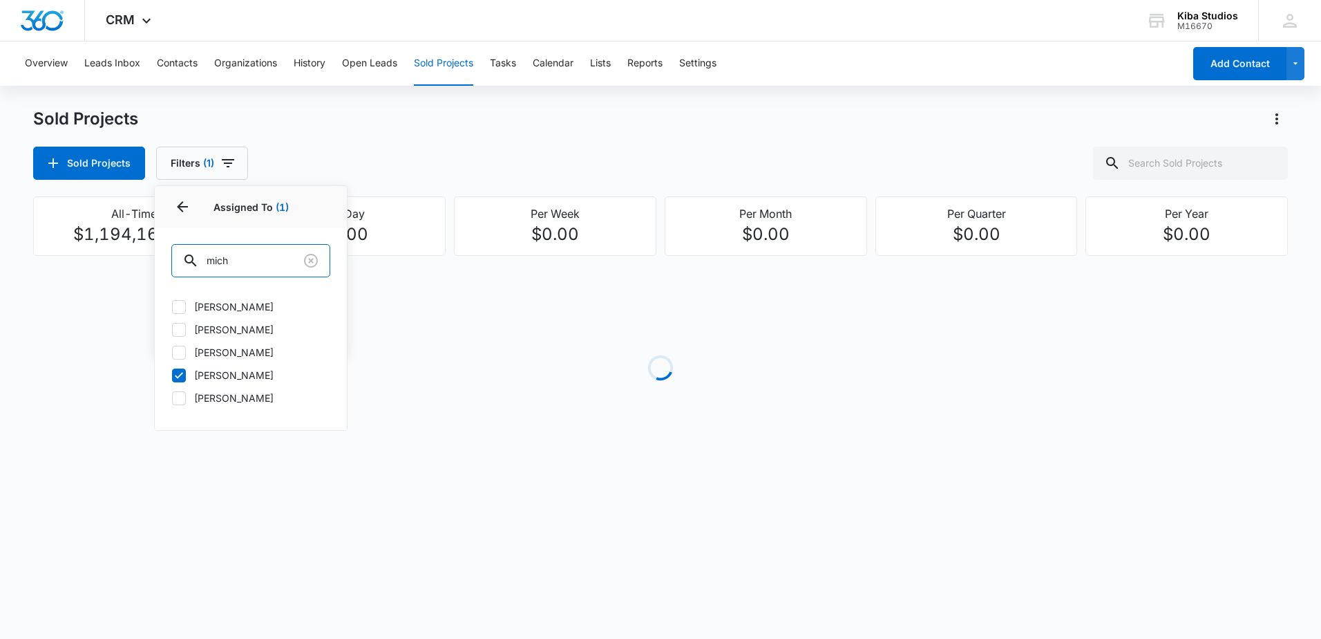
click at [170, 263] on div "mich" at bounding box center [251, 259] width 192 height 64
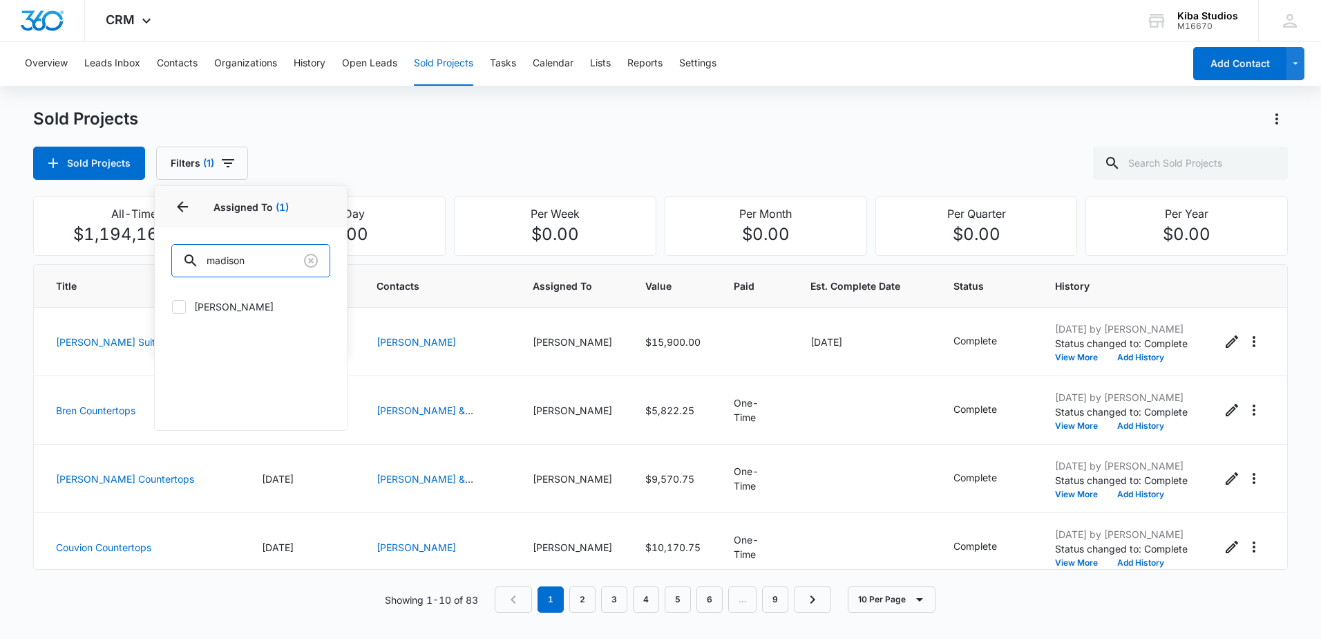
type input "madison"
click at [183, 301] on icon at bounding box center [179, 307] width 12 height 12
click at [172, 306] on input "[PERSON_NAME]" at bounding box center [171, 306] width 1 height 1
checkbox input "true"
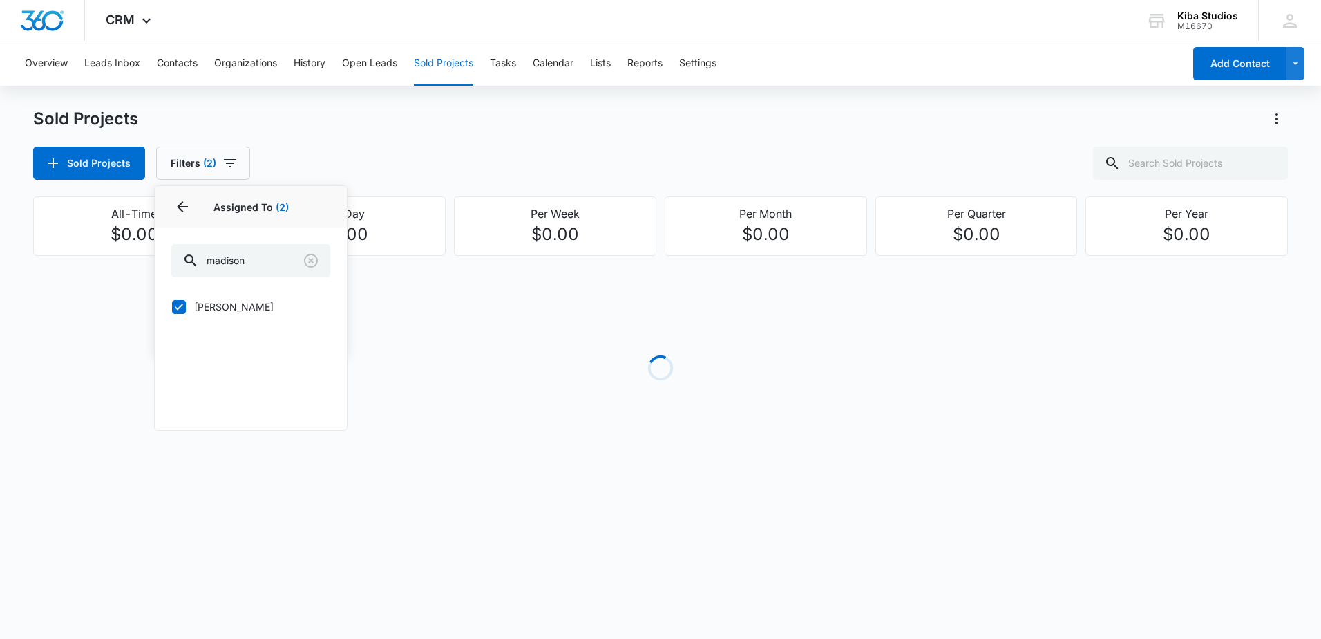
click at [393, 163] on div "Sold Projects Filters (2) Assigned By Assigned To 2 Assigned To (2) [PERSON_NAM…" at bounding box center [660, 163] width 1255 height 33
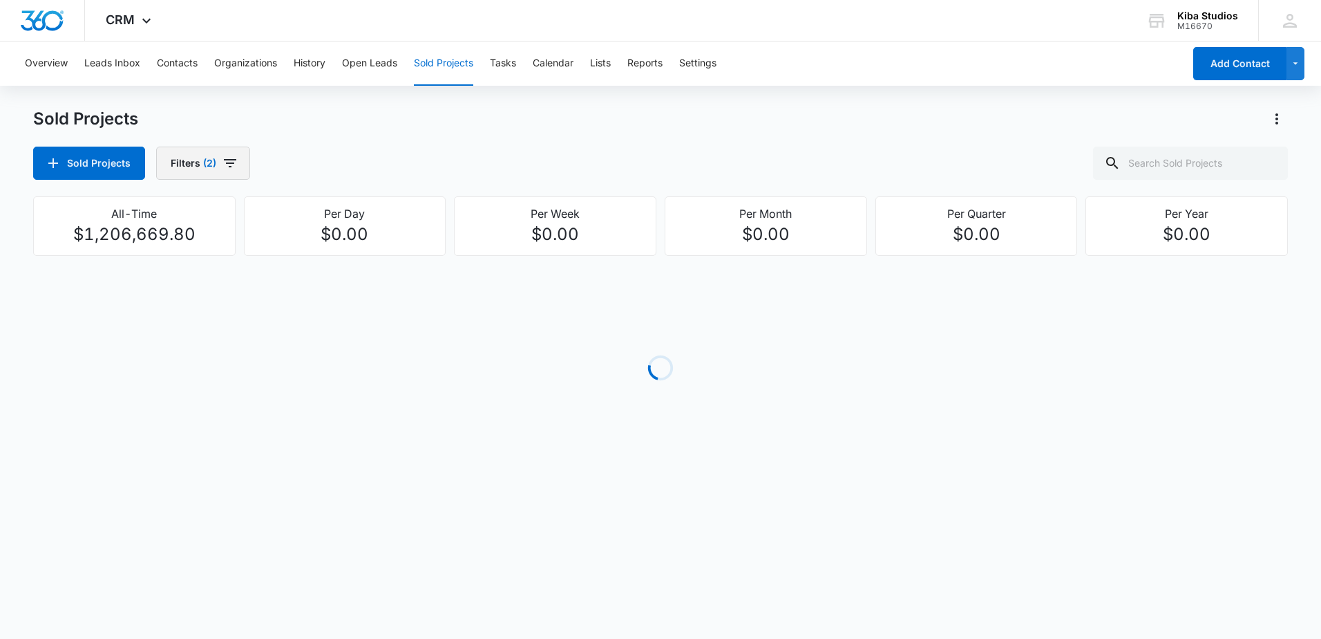
click at [245, 170] on button "Filters (2)" at bounding box center [203, 163] width 94 height 33
click at [323, 279] on icon "Show Project Status filters" at bounding box center [319, 285] width 17 height 17
click at [218, 331] on label "In Process" at bounding box center [250, 329] width 159 height 15
click at [172, 330] on input "In Process" at bounding box center [171, 329] width 1 height 1
checkbox input "true"
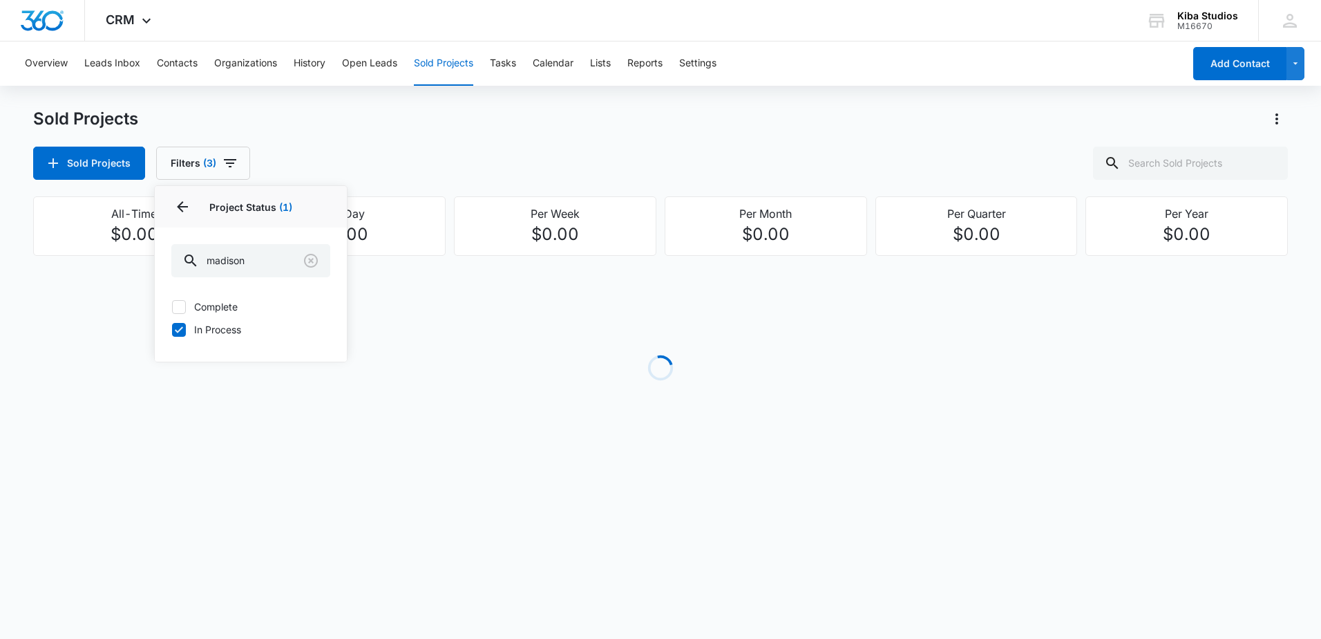
click at [442, 156] on div "Sold Projects Filters (3) Assigned By Assigned To 2 Project Status 1 Project St…" at bounding box center [660, 163] width 1255 height 33
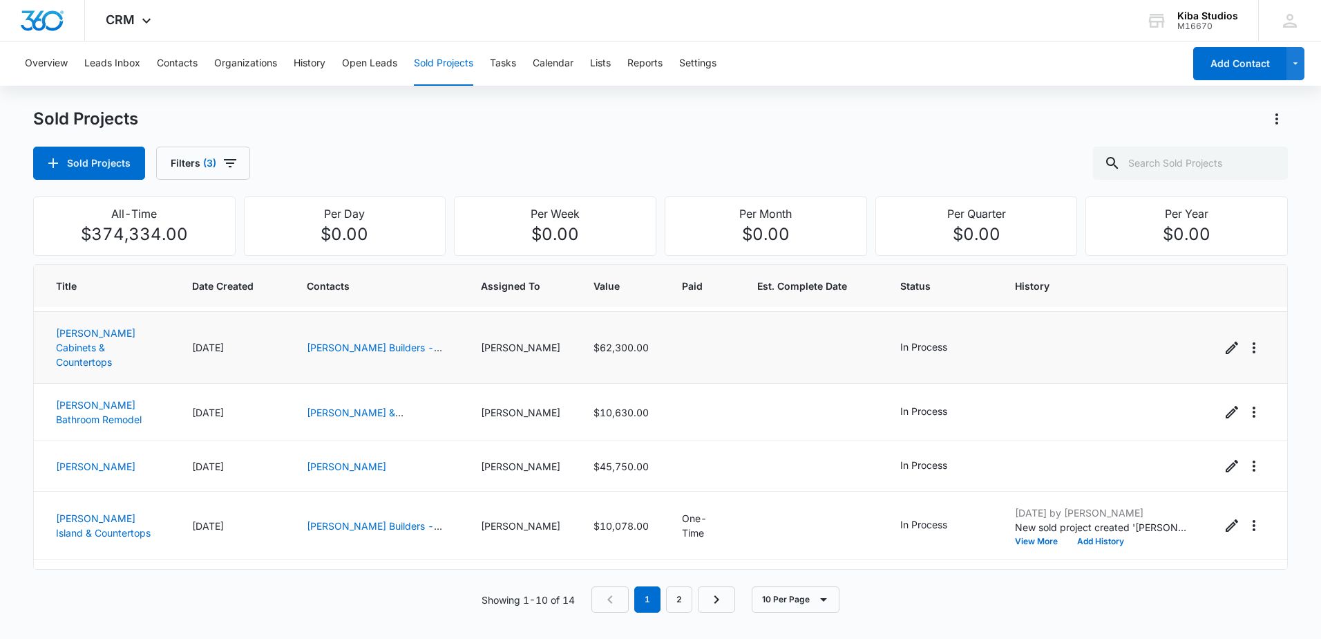
scroll to position [69, 0]
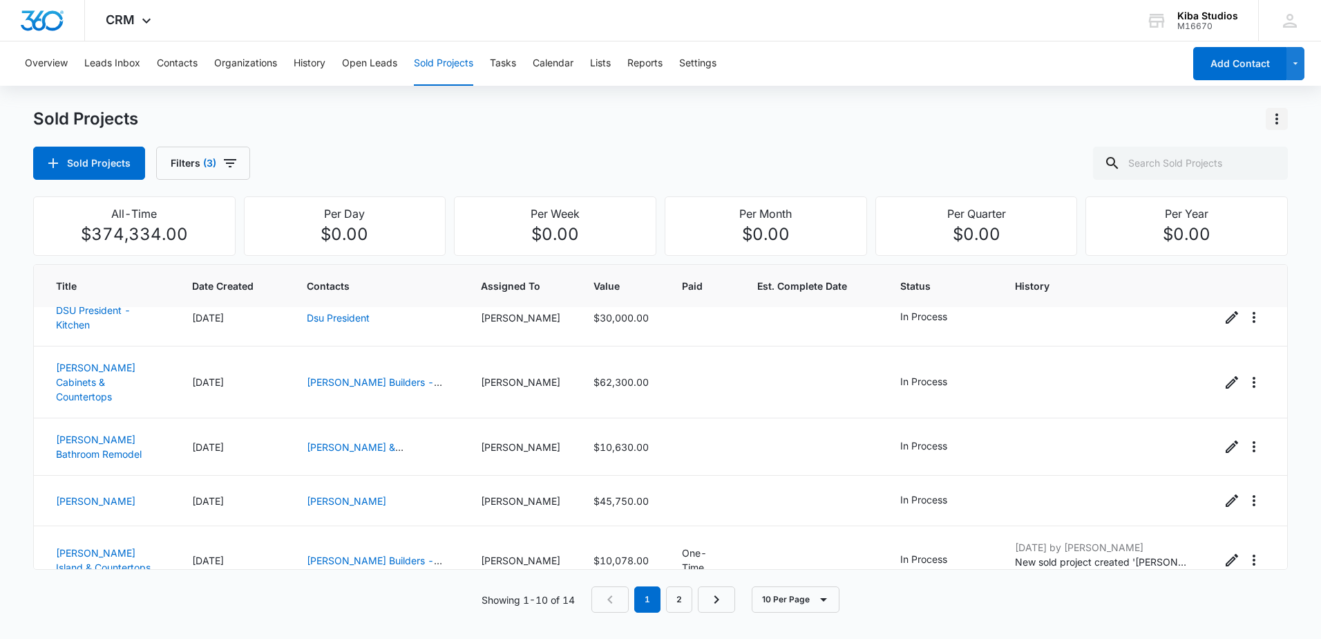
click at [1280, 119] on icon "Actions" at bounding box center [1277, 119] width 17 height 17
click at [1216, 177] on div "Export Sold Projects" at bounding box center [1196, 178] width 117 height 10
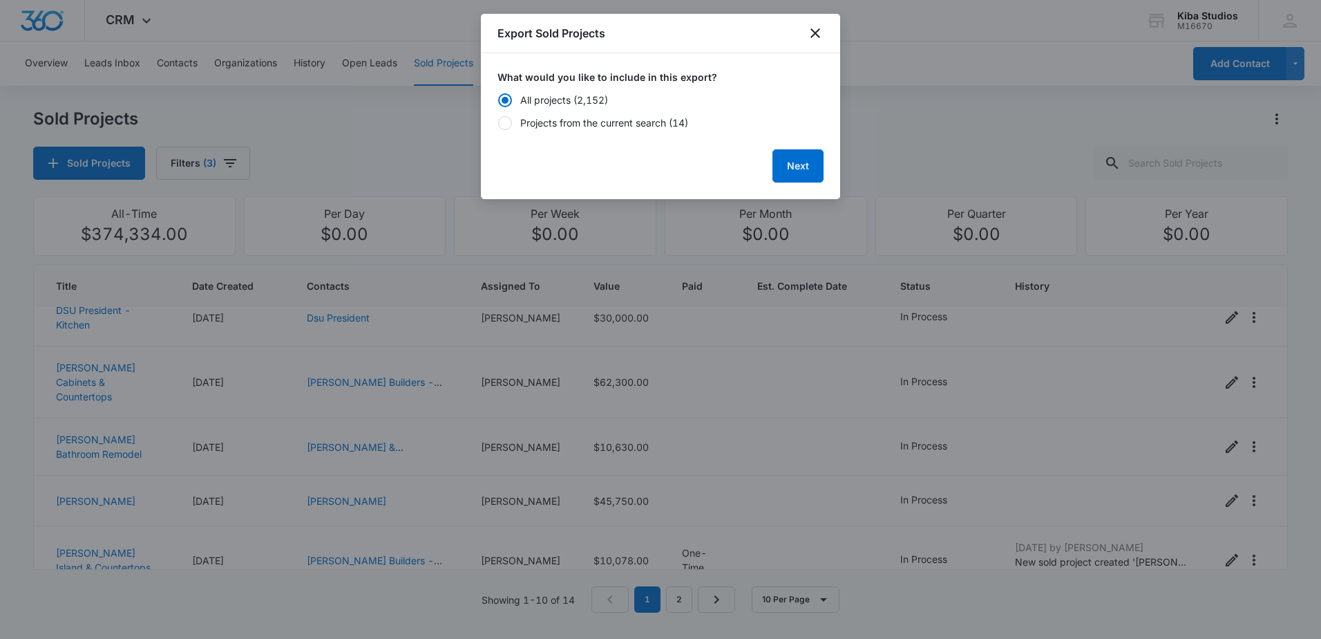
click at [534, 120] on div "Projects from the current search (14)" at bounding box center [604, 122] width 168 height 15
click at [498, 122] on input "Projects from the current search (14)" at bounding box center [498, 122] width 1 height 1
radio input "false"
radio input "true"
click at [798, 163] on button "Next" at bounding box center [798, 165] width 51 height 33
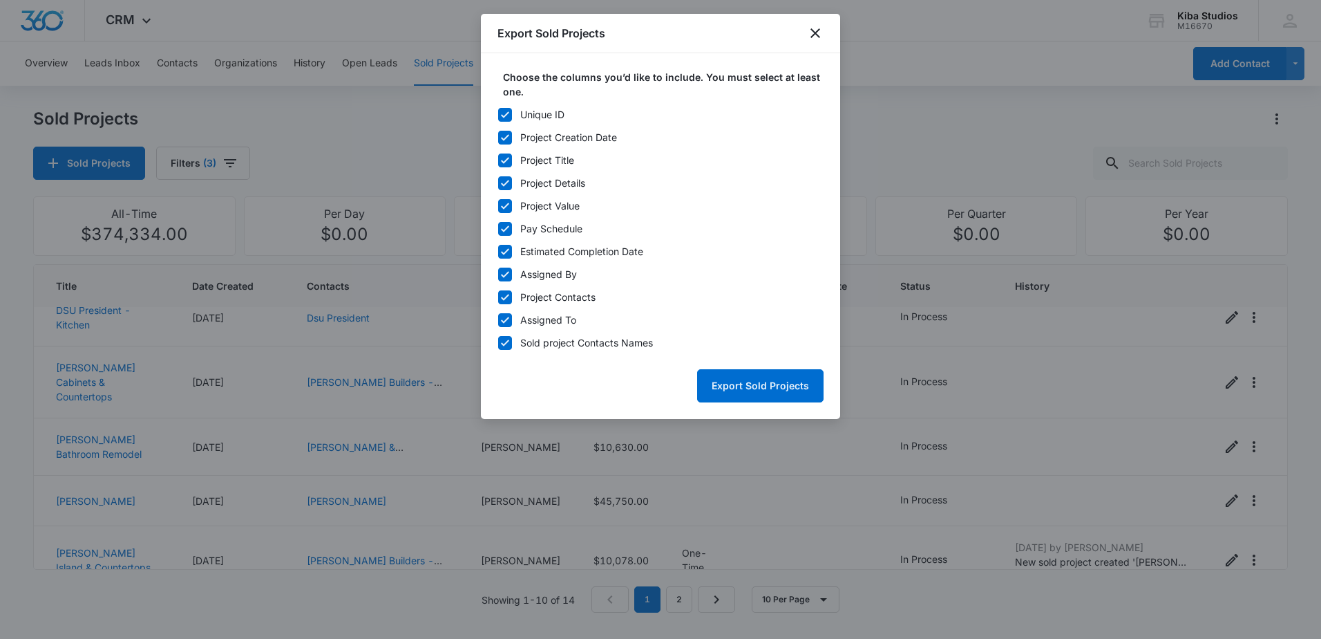
click at [505, 113] on icon at bounding box center [505, 115] width 12 height 12
click at [498, 114] on input "Unique ID" at bounding box center [498, 114] width 1 height 1
checkbox input "false"
click at [499, 229] on icon at bounding box center [505, 229] width 12 height 12
click at [498, 229] on input "Pay Schedule" at bounding box center [498, 228] width 1 height 1
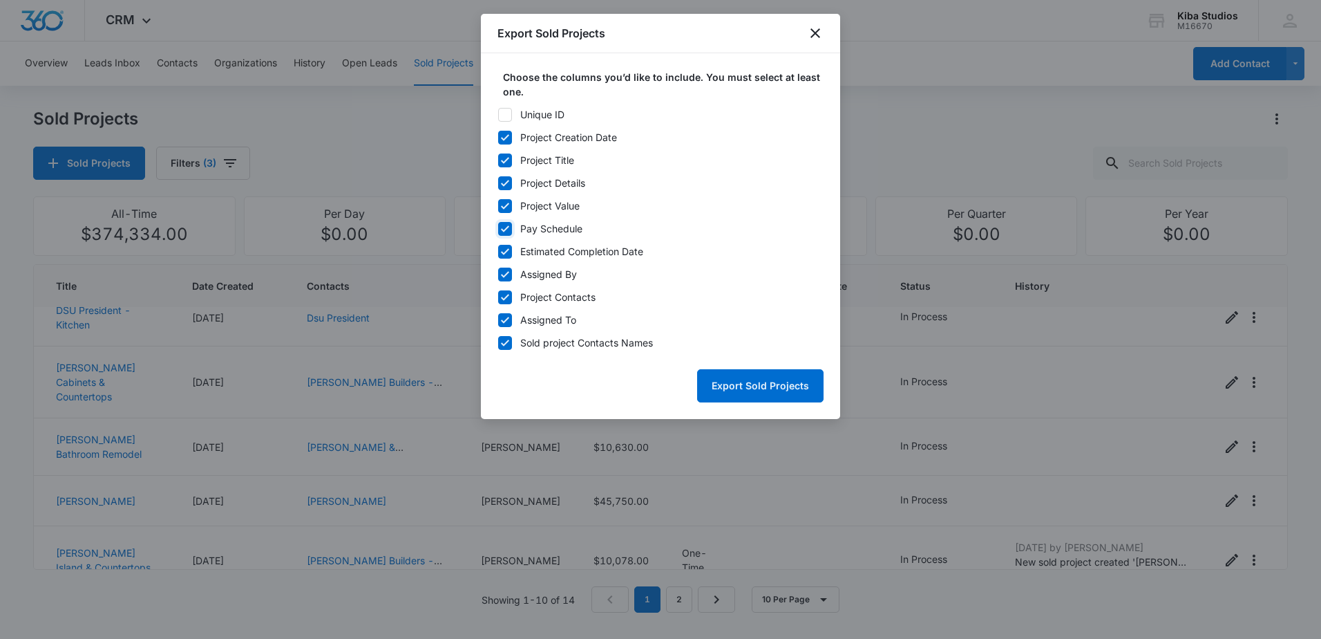
checkbox input "false"
click at [500, 251] on icon at bounding box center [505, 251] width 12 height 12
click at [498, 251] on input "Estimated Completion Date" at bounding box center [498, 251] width 1 height 1
checkbox input "false"
click at [503, 276] on icon at bounding box center [505, 274] width 8 height 6
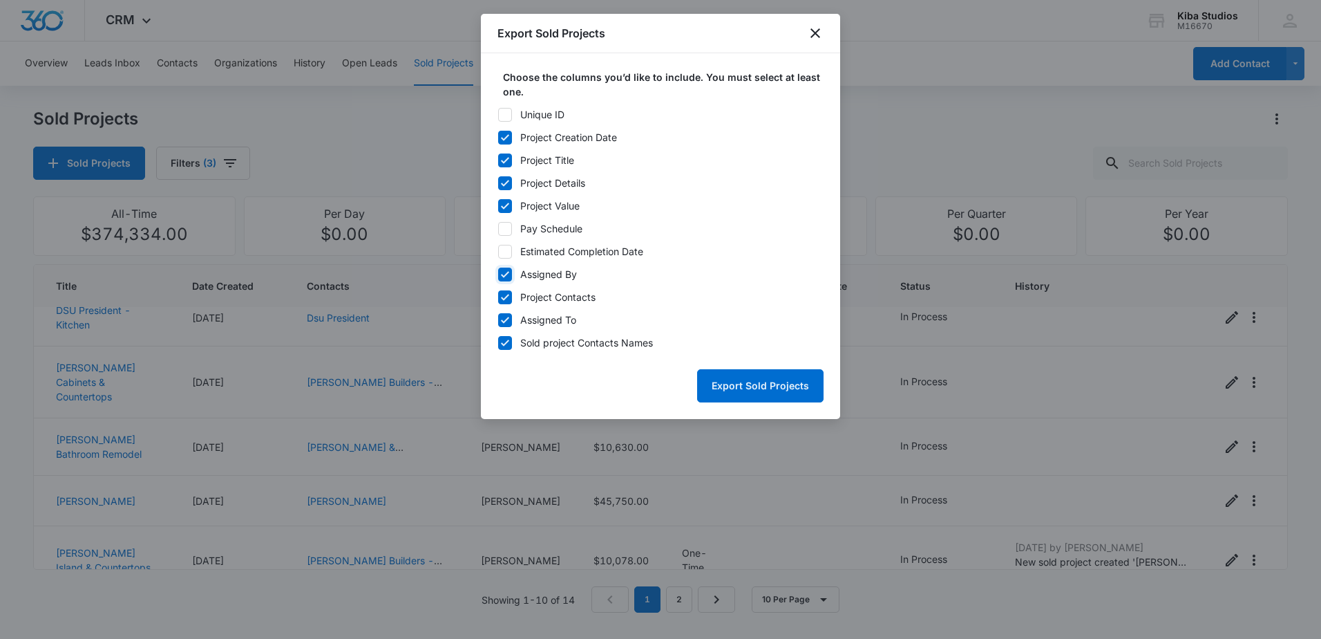
click at [498, 274] on input "Assigned By" at bounding box center [498, 274] width 1 height 1
checkbox input "false"
click at [504, 296] on icon at bounding box center [505, 297] width 12 height 12
click at [498, 296] on input "Project Contacts" at bounding box center [498, 296] width 1 height 1
checkbox input "false"
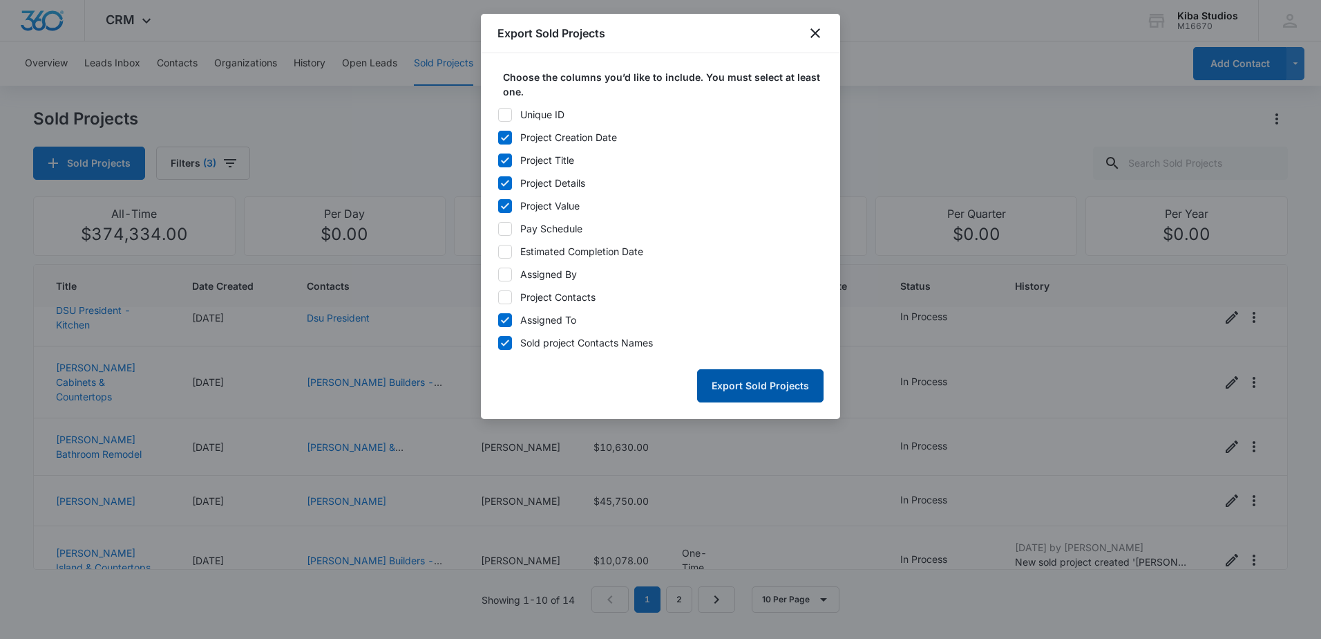
click at [753, 377] on button "Export Sold Projects" at bounding box center [760, 385] width 126 height 33
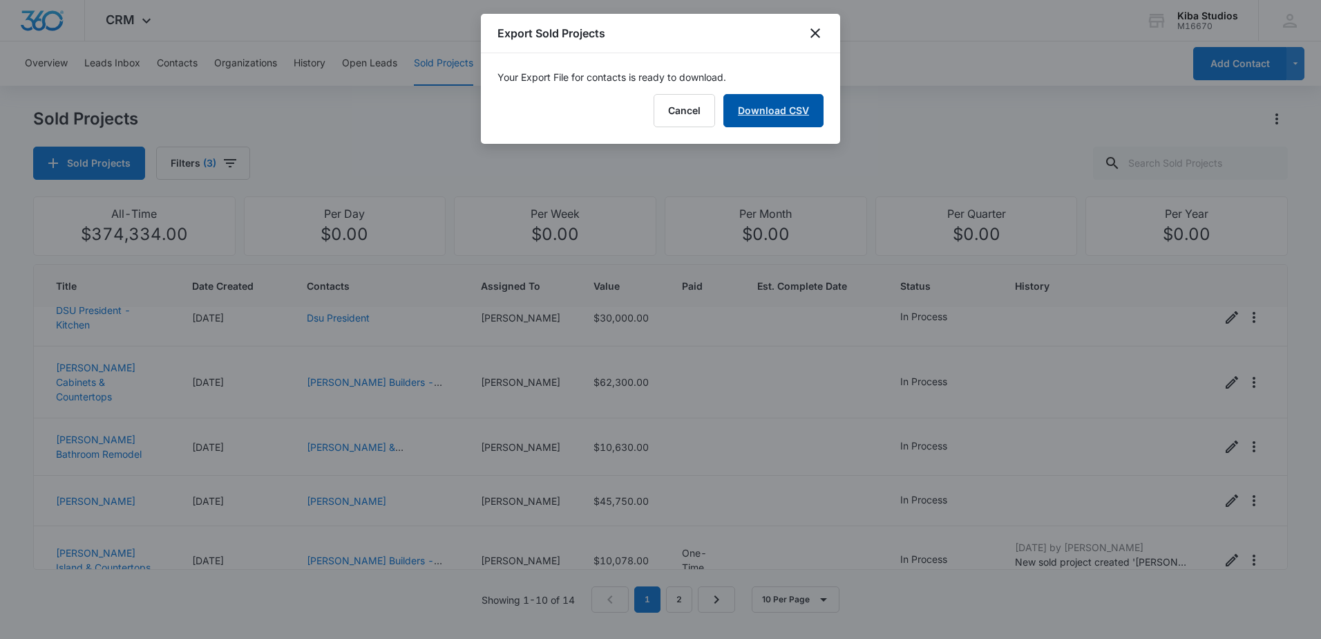
click at [769, 112] on link "Download CSV" at bounding box center [774, 110] width 100 height 33
click at [814, 35] on icon "close" at bounding box center [816, 33] width 10 height 10
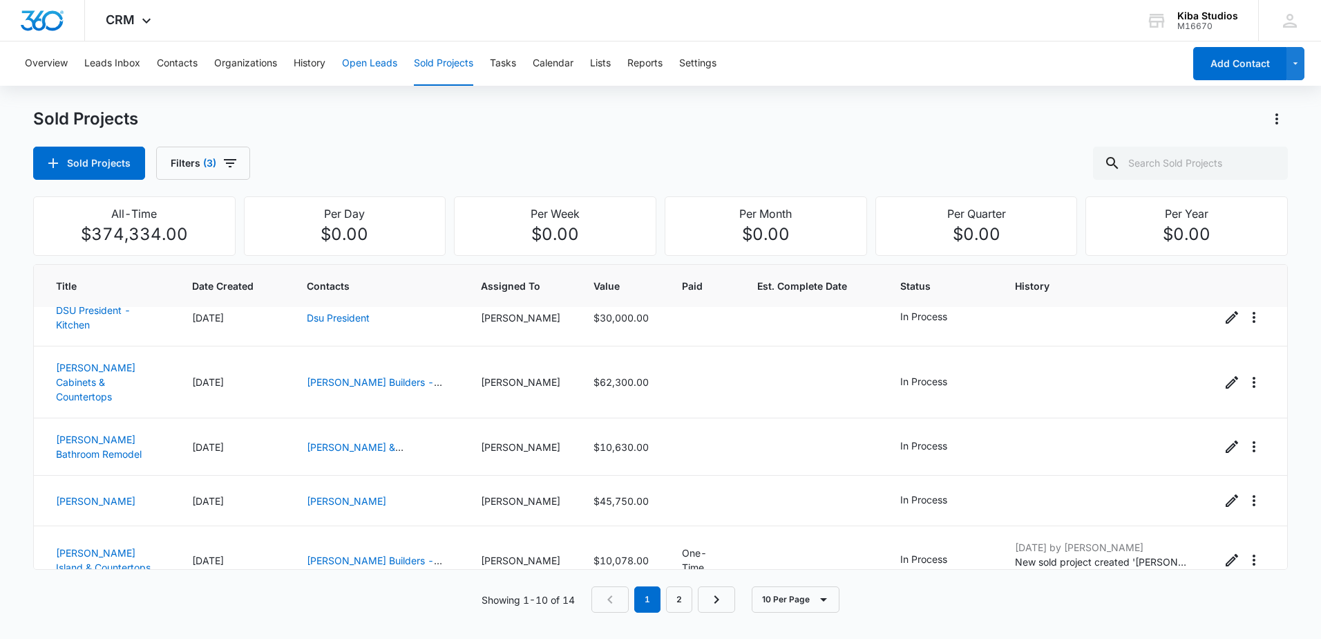
click at [386, 61] on button "Open Leads" at bounding box center [369, 63] width 55 height 44
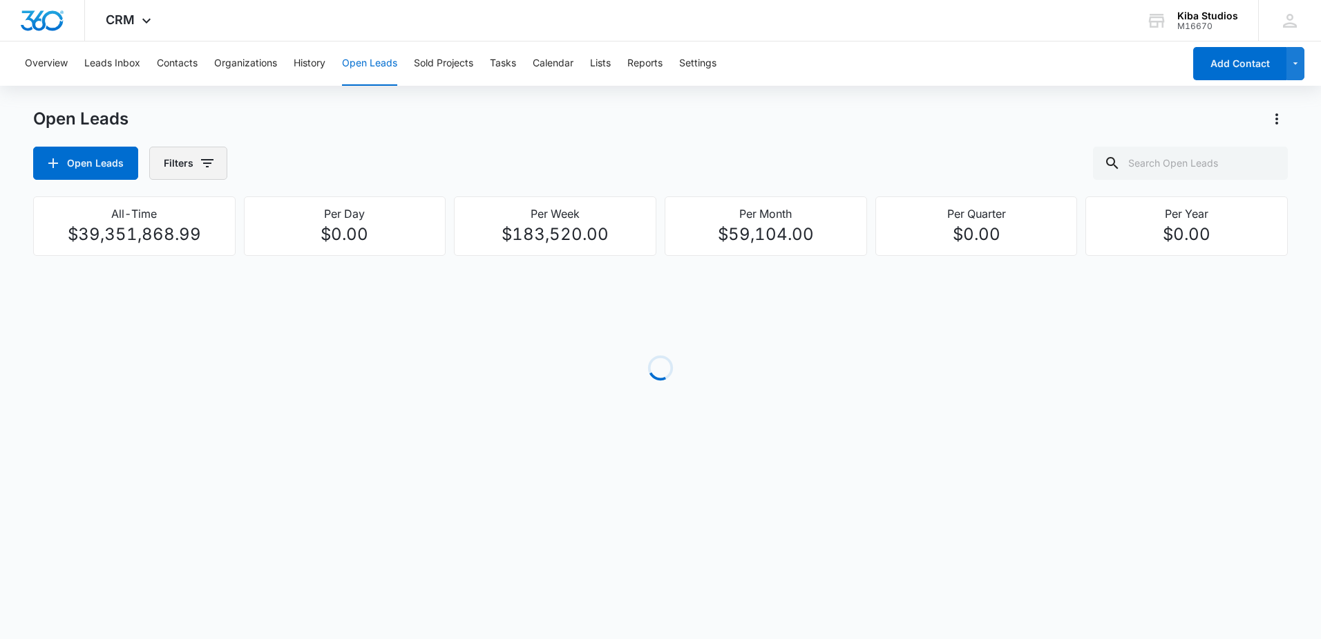
click at [215, 160] on button "Filters" at bounding box center [188, 163] width 78 height 33
click at [314, 254] on icon "Show Assigned To filters" at bounding box center [313, 249] width 17 height 17
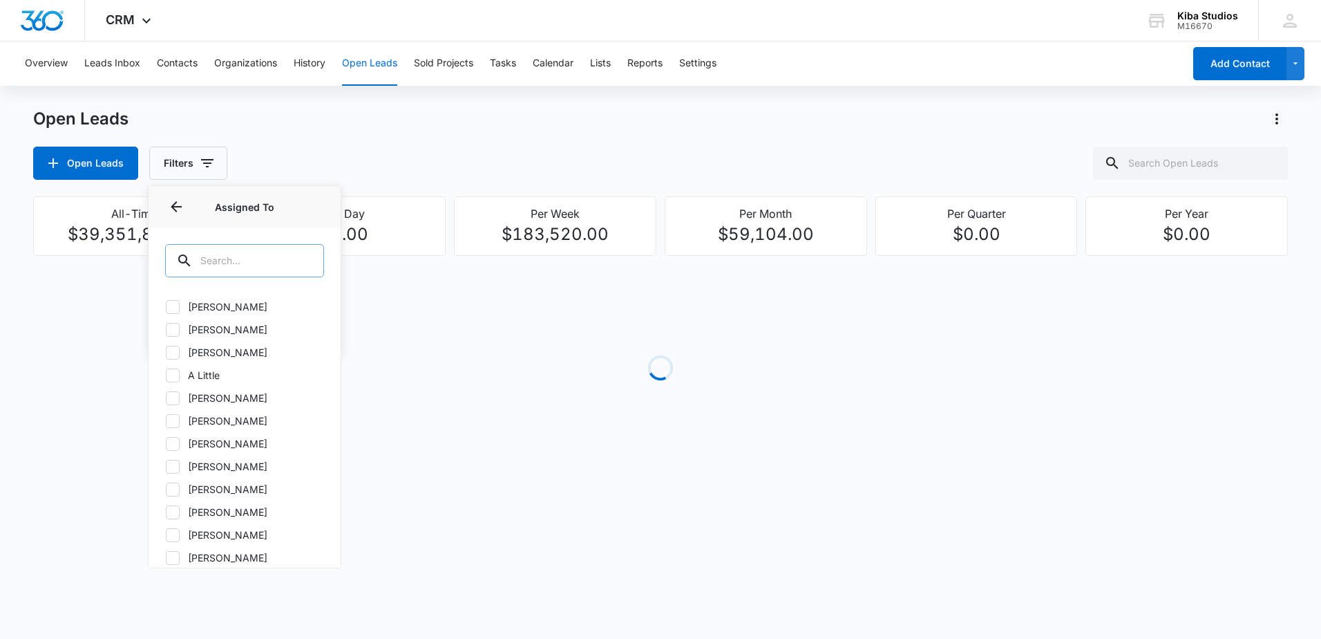
click at [263, 254] on input "text" at bounding box center [244, 260] width 159 height 33
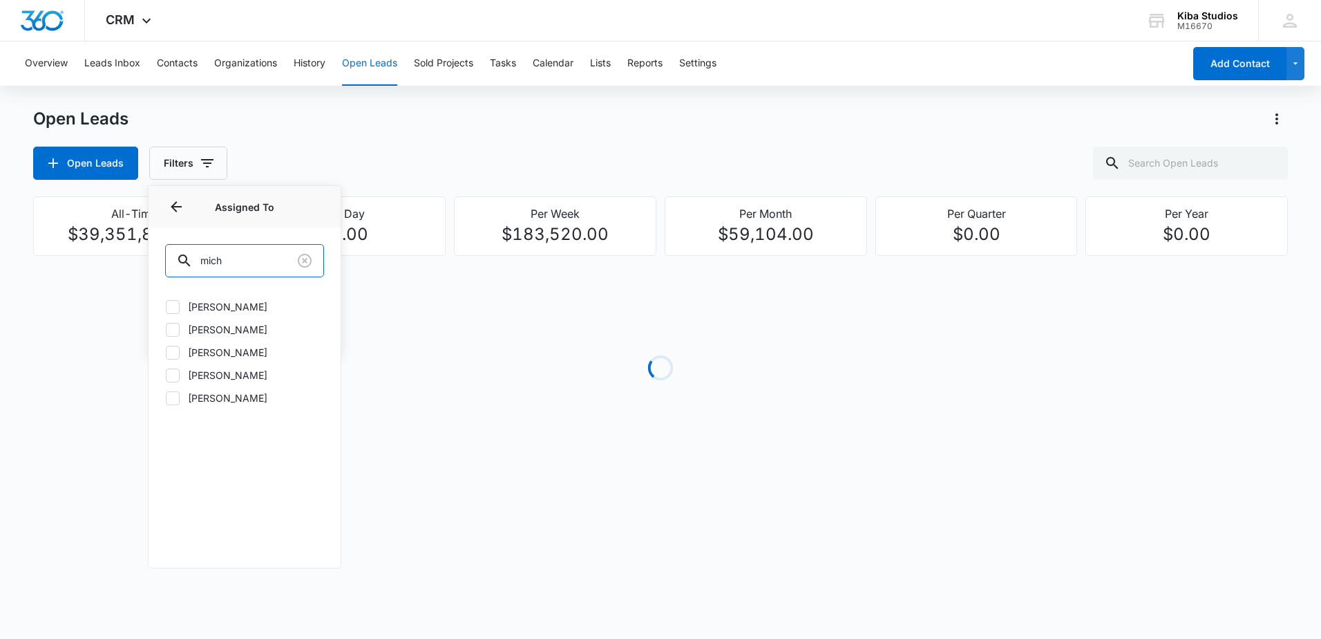
type input "mich"
click at [236, 372] on label "[PERSON_NAME]" at bounding box center [244, 375] width 159 height 15
click at [166, 375] on input "[PERSON_NAME]" at bounding box center [165, 375] width 1 height 1
checkbox input "true"
drag, startPoint x: 220, startPoint y: 270, endPoint x: 160, endPoint y: 266, distance: 59.5
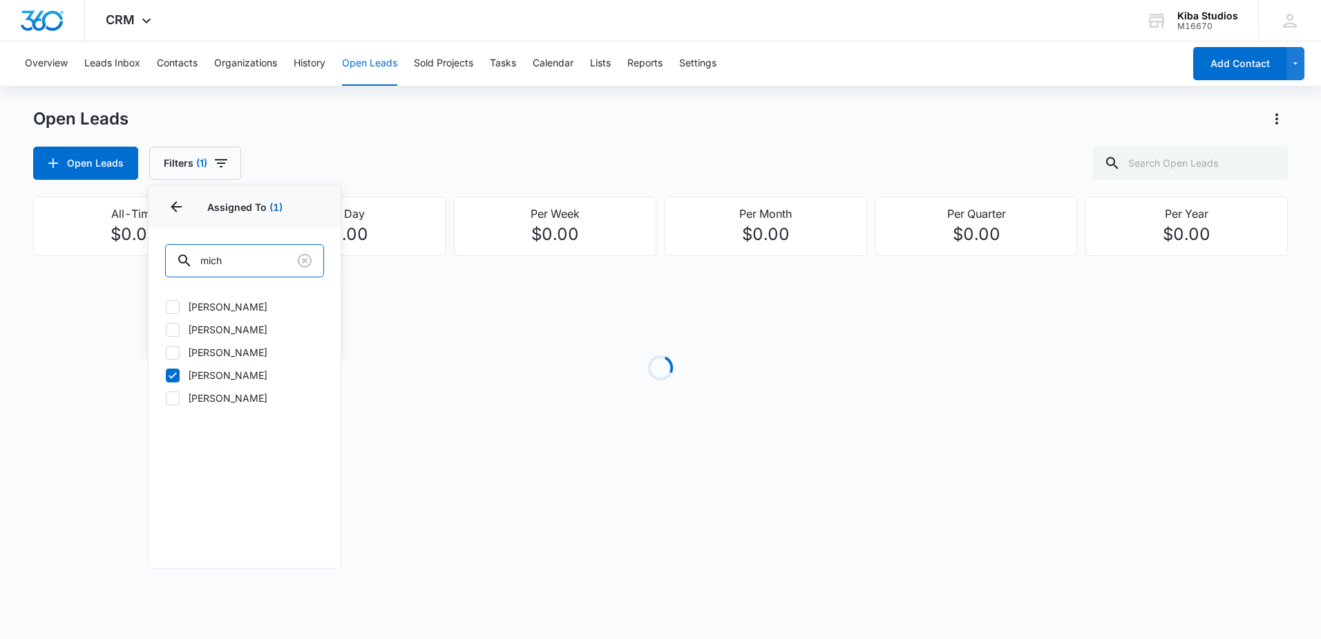
click at [160, 266] on div "mich" at bounding box center [245, 259] width 192 height 64
type input "madi"
click at [189, 312] on label "[PERSON_NAME]" at bounding box center [244, 306] width 159 height 15
click at [166, 307] on input "[PERSON_NAME]" at bounding box center [165, 306] width 1 height 1
checkbox input "true"
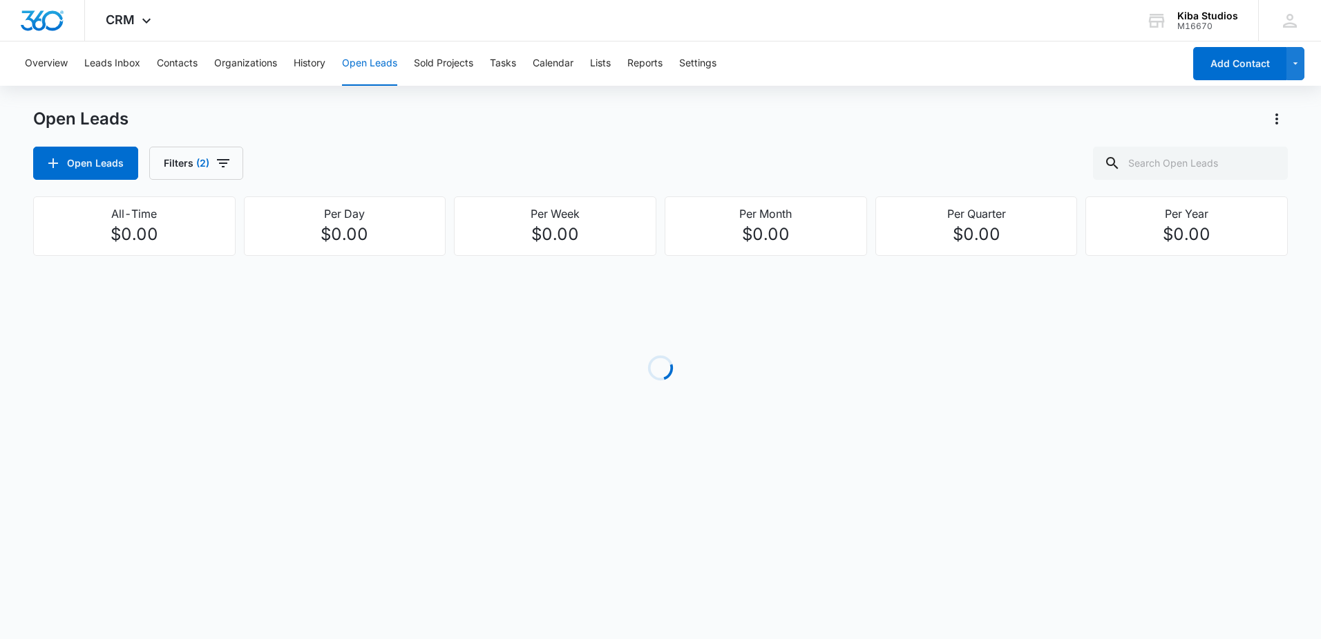
click at [398, 129] on div "Open Leads" at bounding box center [660, 119] width 1255 height 22
drag, startPoint x: 214, startPoint y: 150, endPoint x: 222, endPoint y: 162, distance: 15.0
click at [214, 151] on button "Filters (2)" at bounding box center [196, 163] width 94 height 33
click at [316, 280] on icon "Show Open Lead Status filters" at bounding box center [313, 285] width 17 height 17
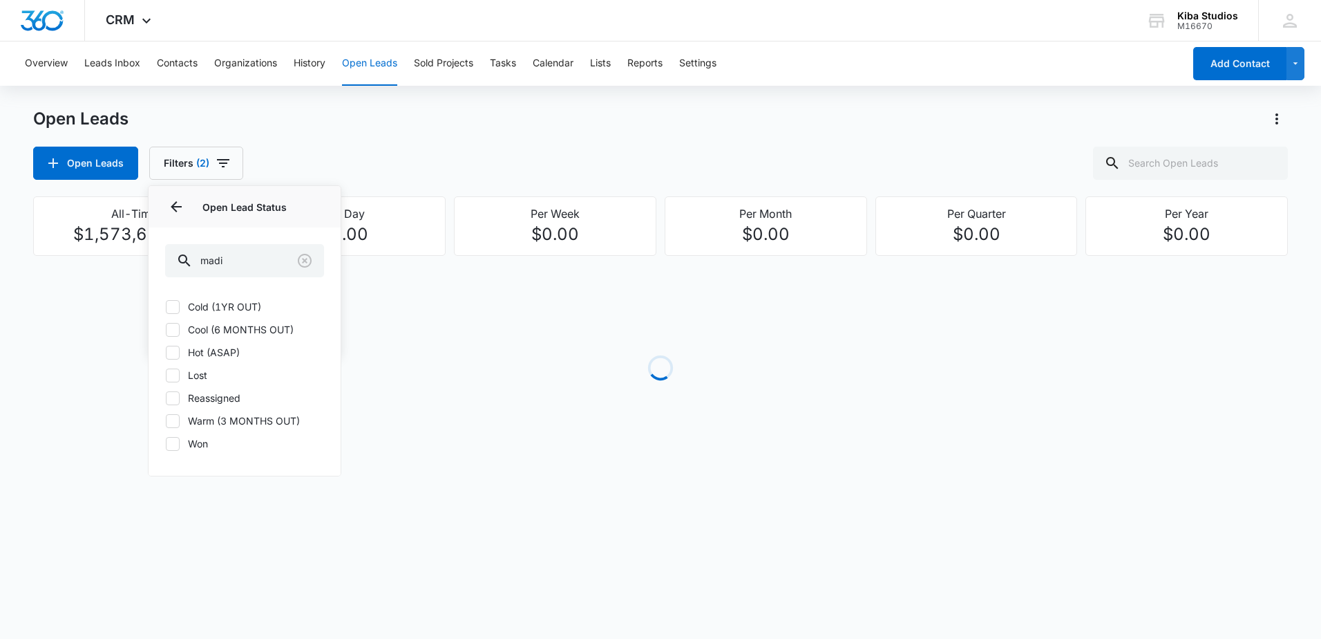
click at [240, 309] on label "Cold (1YR OUT)" at bounding box center [244, 306] width 159 height 15
click at [166, 307] on input "Cold (1YR OUT)" at bounding box center [165, 306] width 1 height 1
checkbox input "true"
click at [236, 328] on label "Cool (6 MONTHS OUT)" at bounding box center [244, 329] width 159 height 15
click at [166, 329] on input "Cool (6 MONTHS OUT)" at bounding box center [165, 329] width 1 height 1
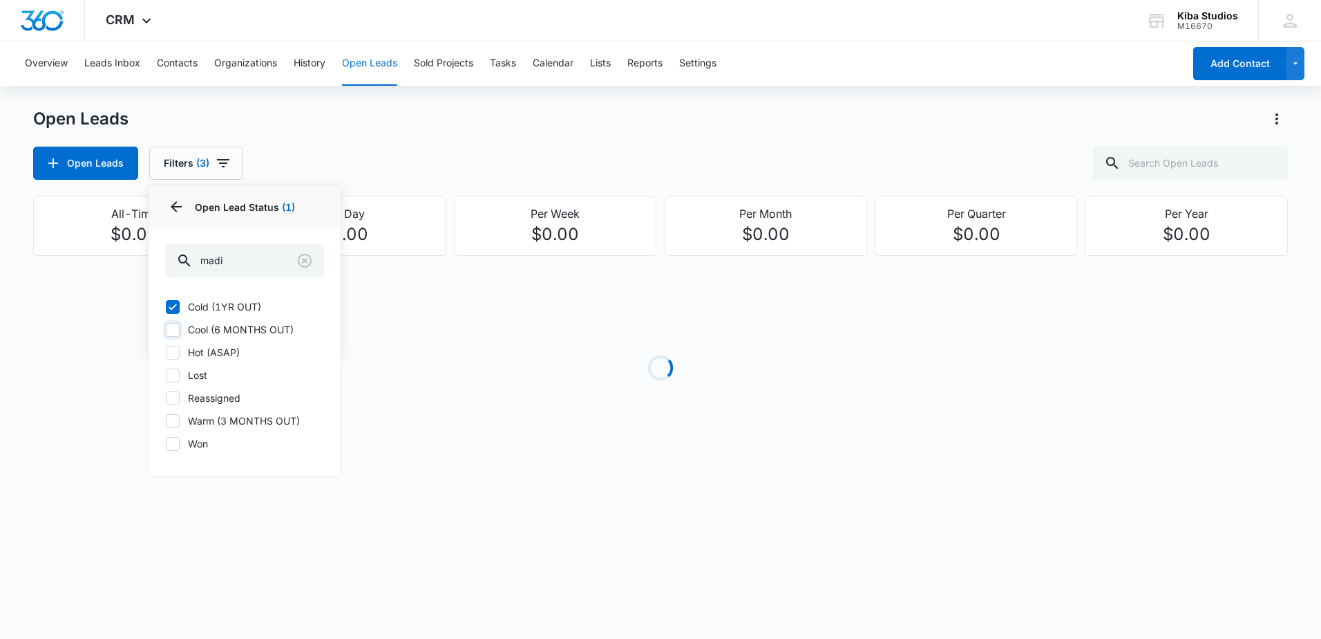
checkbox input "true"
click at [222, 351] on label "Hot (ASAP)" at bounding box center [244, 352] width 159 height 15
click at [166, 352] on input "Hot (ASAP)" at bounding box center [165, 352] width 1 height 1
checkbox input "true"
click at [226, 424] on label "Warm (3 MONTHS OUT)" at bounding box center [244, 420] width 159 height 15
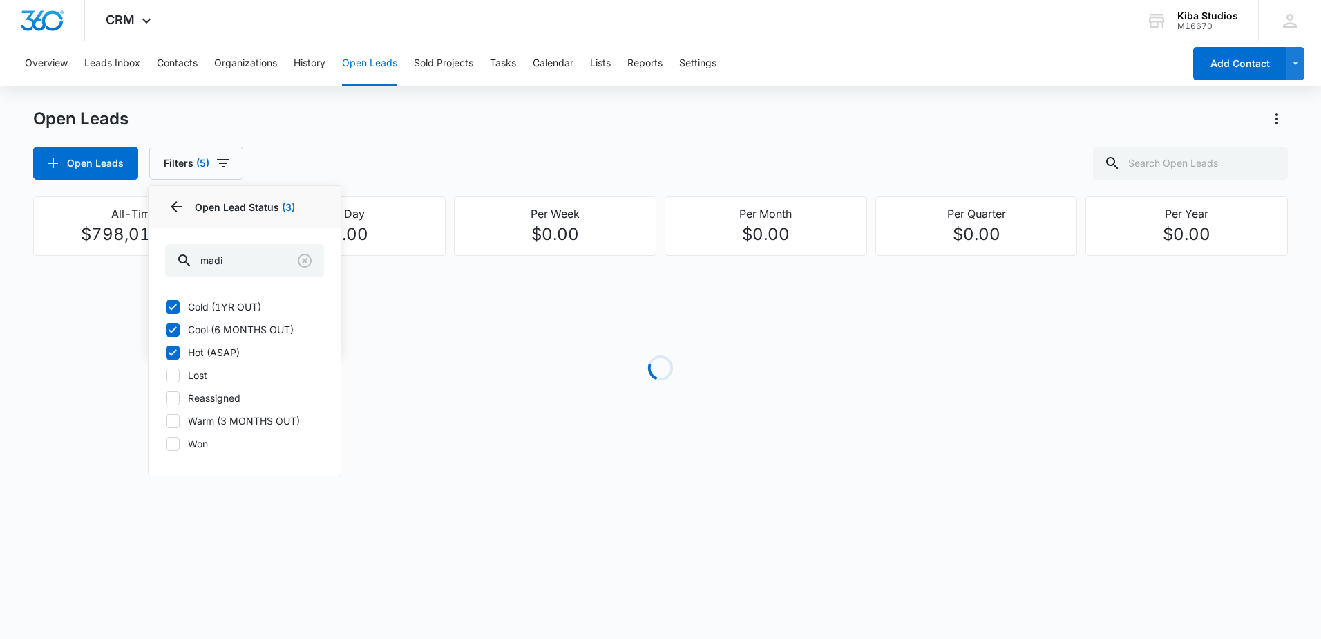
click at [166, 421] on input "Warm (3 MONTHS OUT)" at bounding box center [165, 420] width 1 height 1
checkbox input "true"
click at [521, 142] on div "Open Leads Open Leads Filters (6) Assigned By Assigned To 2 Open Lead Status 4 …" at bounding box center [660, 144] width 1255 height 72
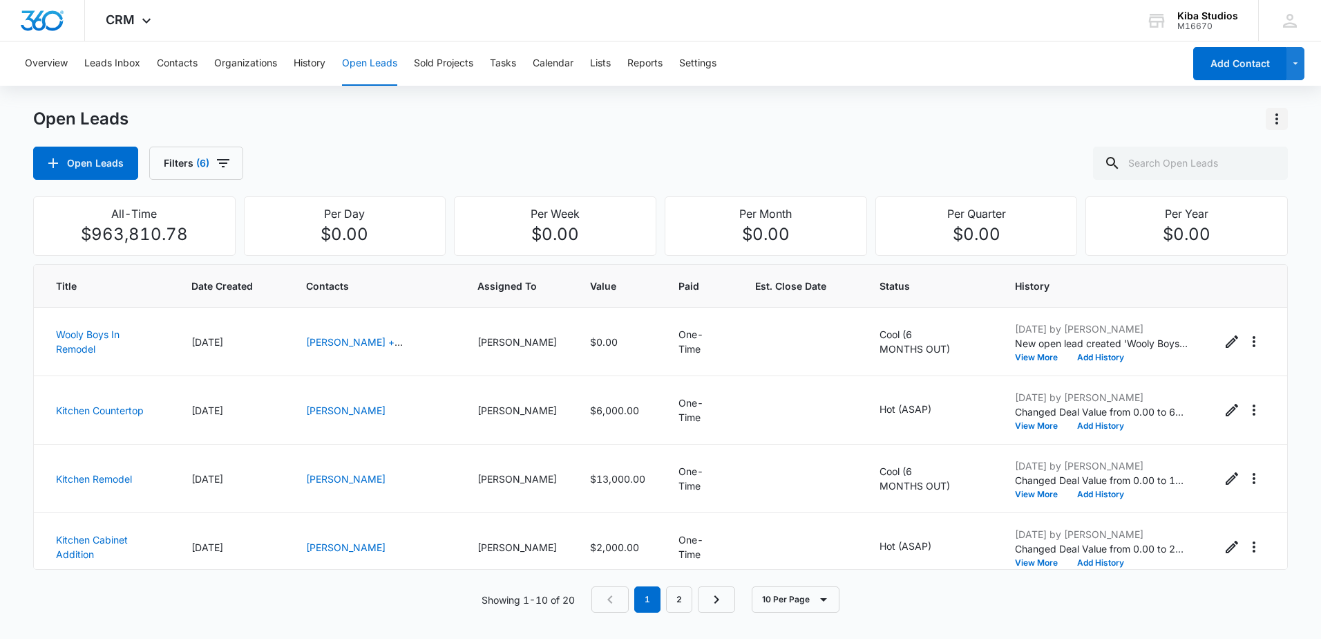
click at [1284, 115] on icon "Actions" at bounding box center [1277, 119] width 17 height 17
click at [1188, 179] on div "Export Open Leads" at bounding box center [1198, 178] width 113 height 10
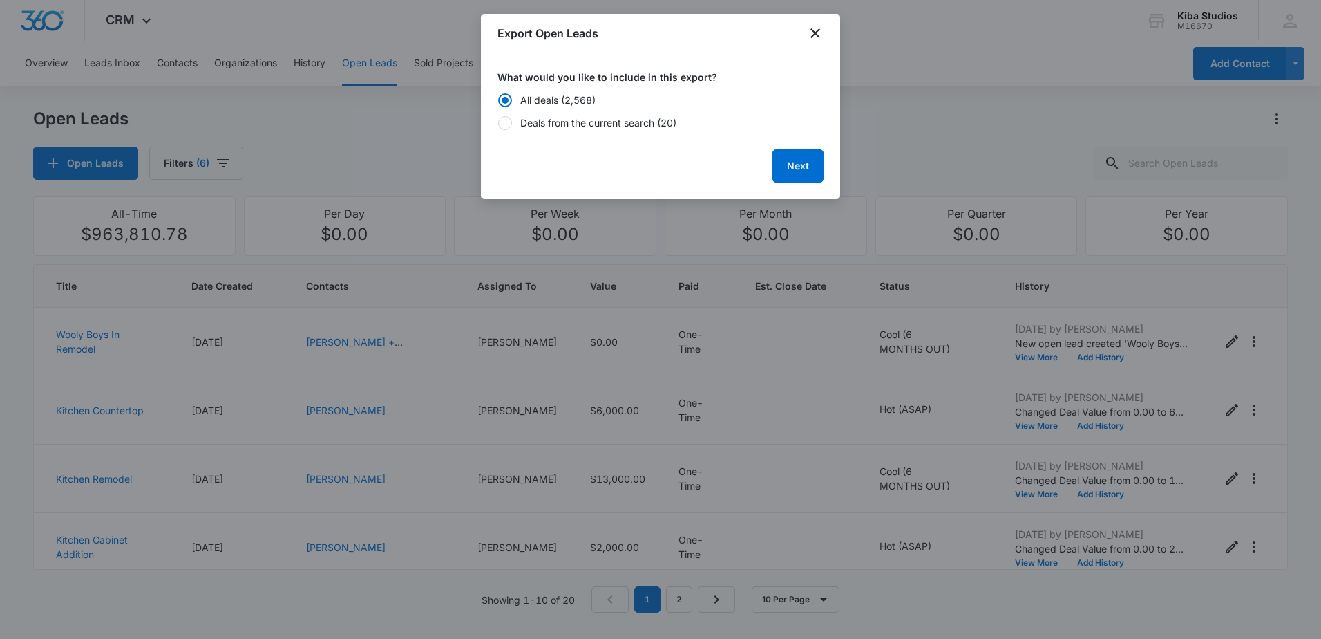
click at [600, 124] on div "Deals from the current search (20)" at bounding box center [598, 122] width 156 height 15
click at [498, 123] on input "Deals from the current search (20)" at bounding box center [498, 122] width 1 height 1
radio input "false"
radio input "true"
click at [784, 173] on button "Next" at bounding box center [798, 165] width 51 height 33
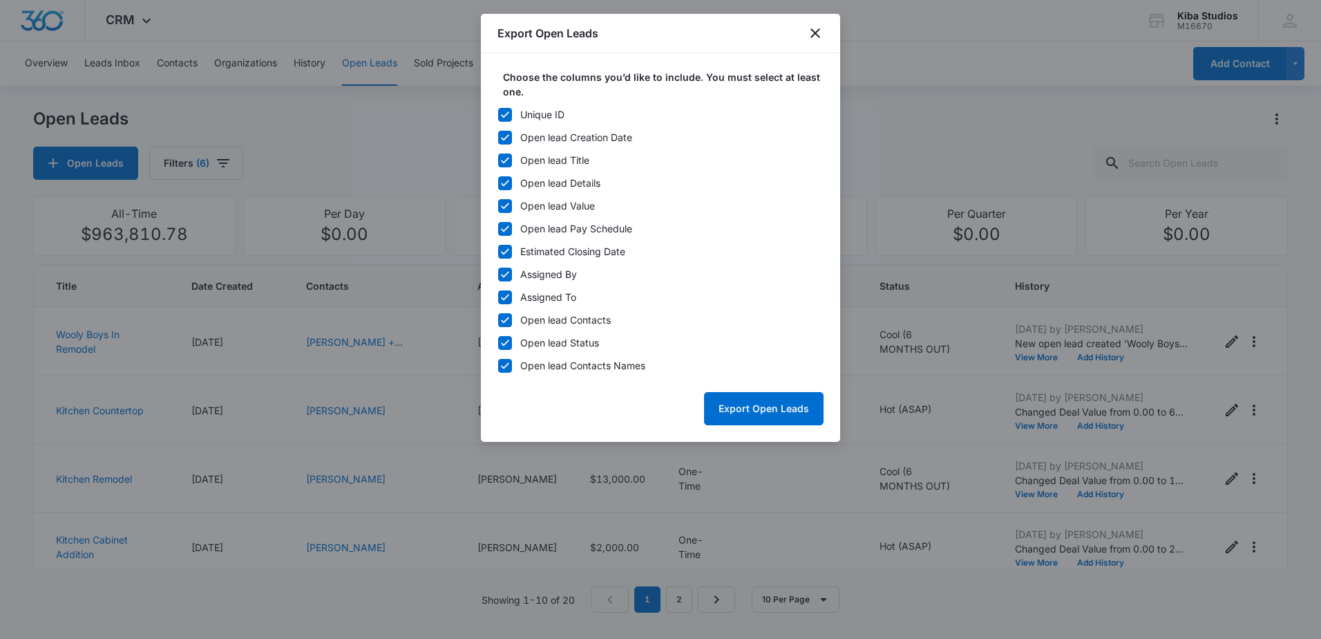
click at [512, 109] on label "Unique ID" at bounding box center [661, 114] width 326 height 15
click at [498, 114] on input "Unique ID" at bounding box center [498, 114] width 1 height 1
checkbox input "false"
click at [502, 252] on icon at bounding box center [505, 251] width 8 height 6
click at [498, 252] on input "Estimated Closing Date" at bounding box center [498, 251] width 1 height 1
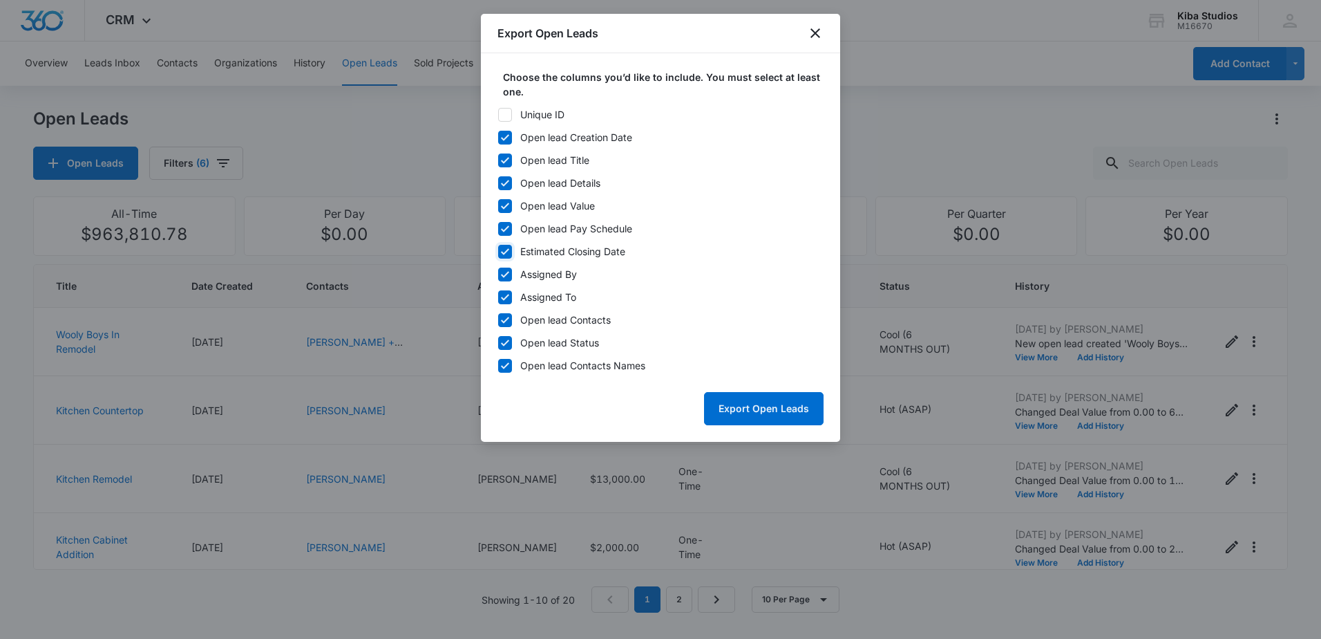
checkbox input "false"
click at [505, 227] on icon at bounding box center [505, 229] width 12 height 12
click at [498, 228] on input "Open lead Pay Schedule" at bounding box center [498, 228] width 1 height 1
checkbox input "false"
click at [502, 268] on icon at bounding box center [505, 274] width 12 height 12
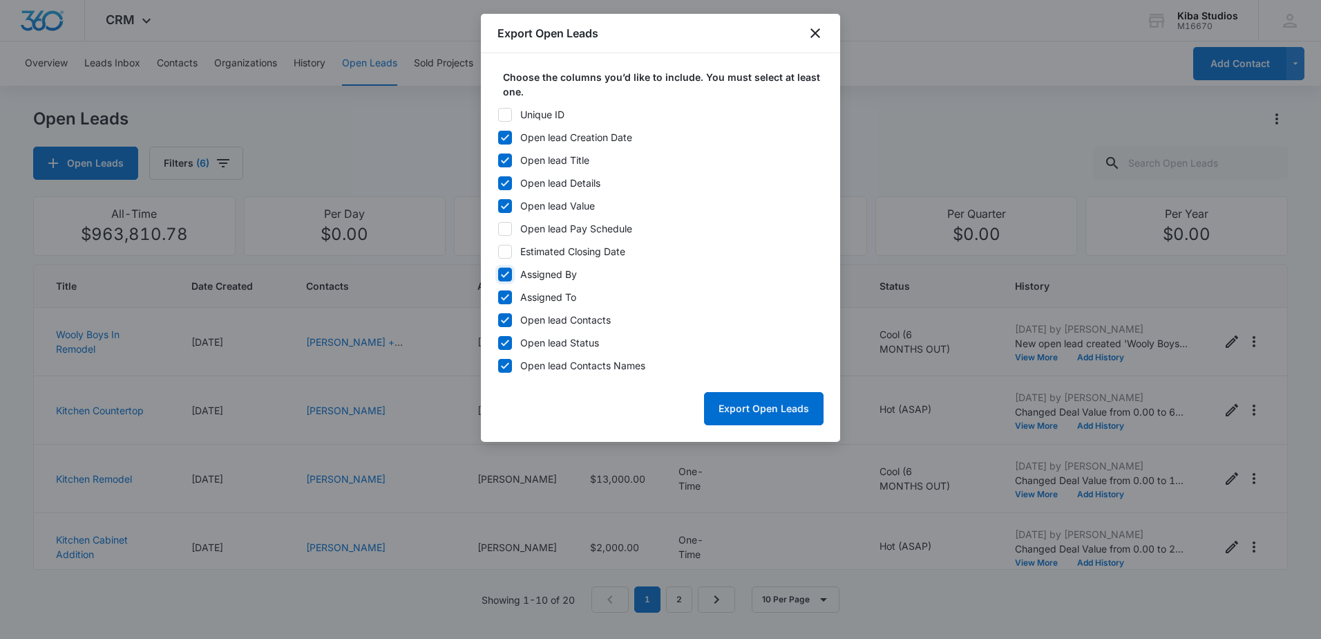
click at [498, 274] on input "Assigned By" at bounding box center [498, 274] width 1 height 1
checkbox input "false"
click at [504, 318] on icon at bounding box center [505, 320] width 12 height 12
click at [498, 319] on input "Open lead Contacts" at bounding box center [498, 319] width 1 height 1
checkbox input "false"
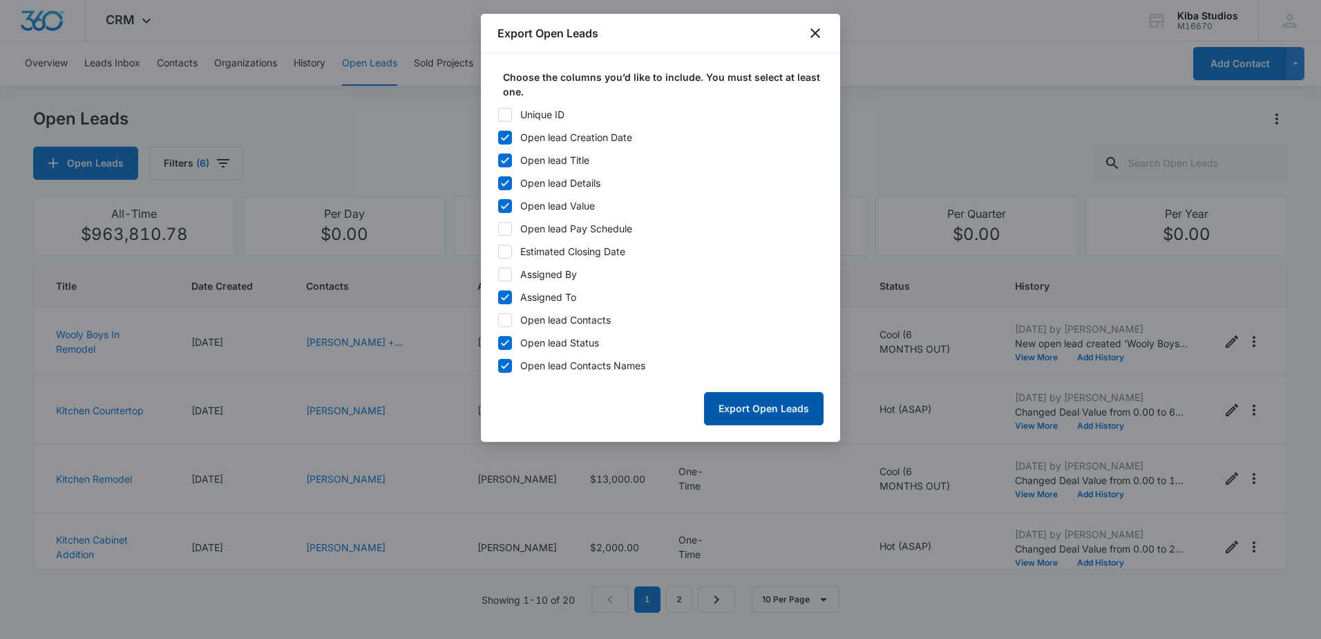
click at [746, 394] on button "Export Open Leads" at bounding box center [764, 408] width 120 height 33
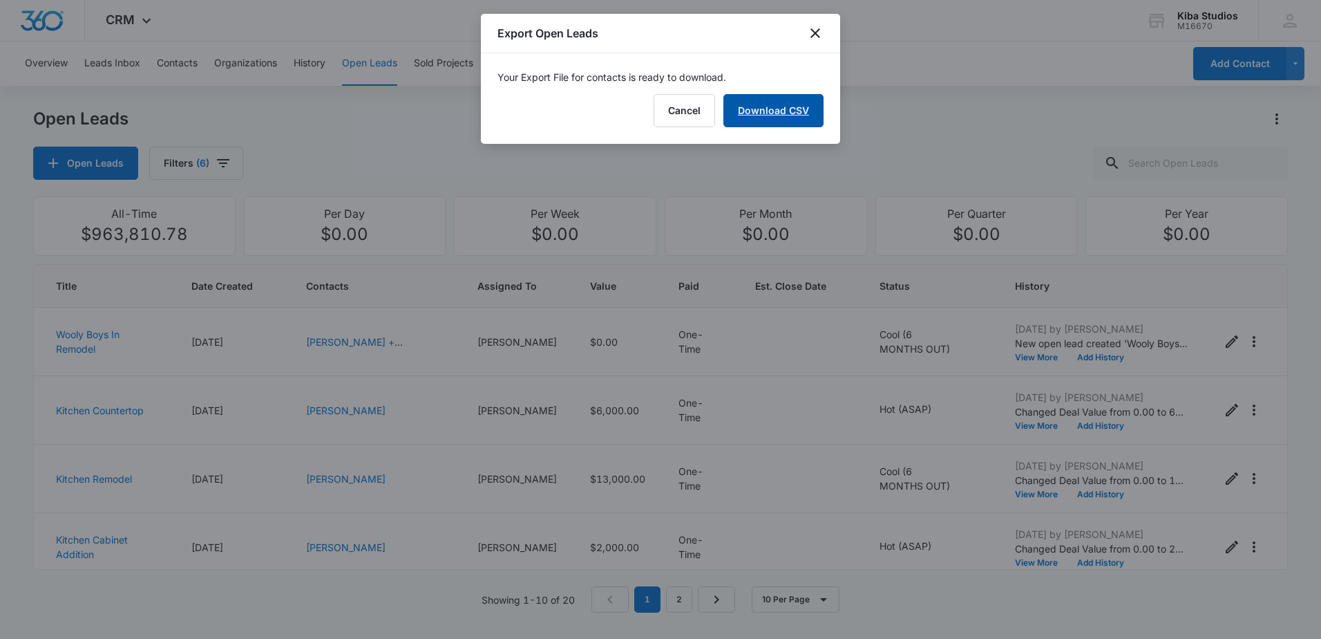
click at [795, 112] on link "Download CSV" at bounding box center [774, 110] width 100 height 33
click at [816, 27] on icon "close" at bounding box center [815, 33] width 17 height 17
